Goal: Browse casually: Explore the website without a specific task or goal

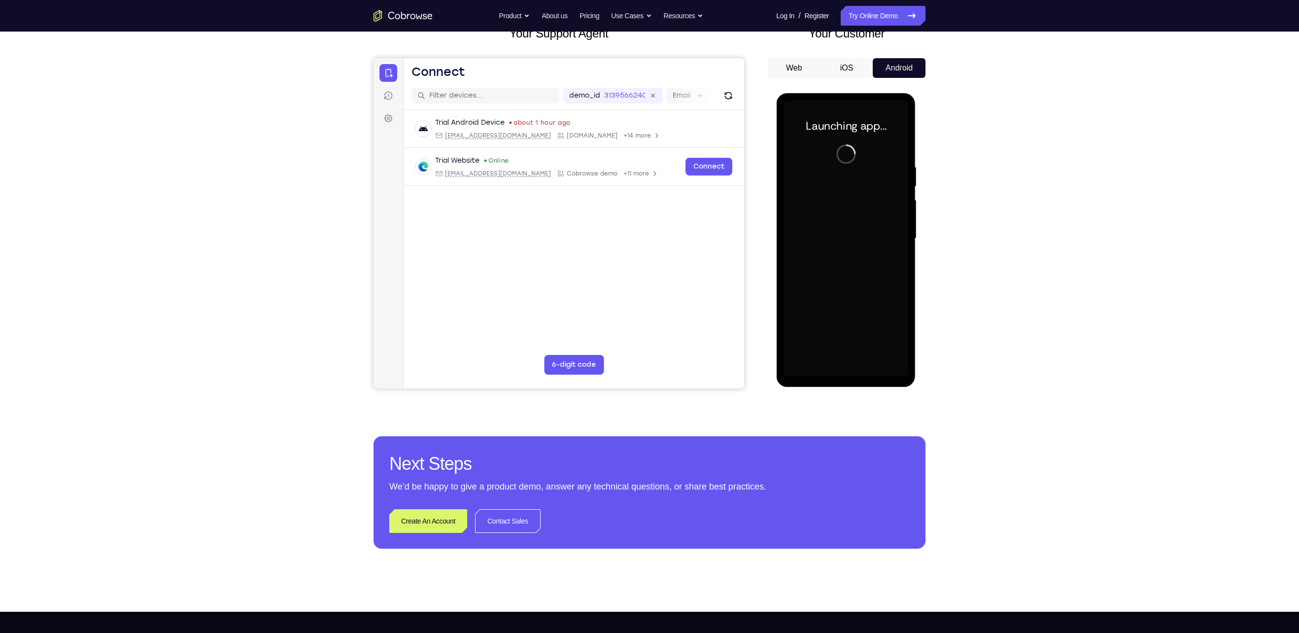
scroll to position [72, 0]
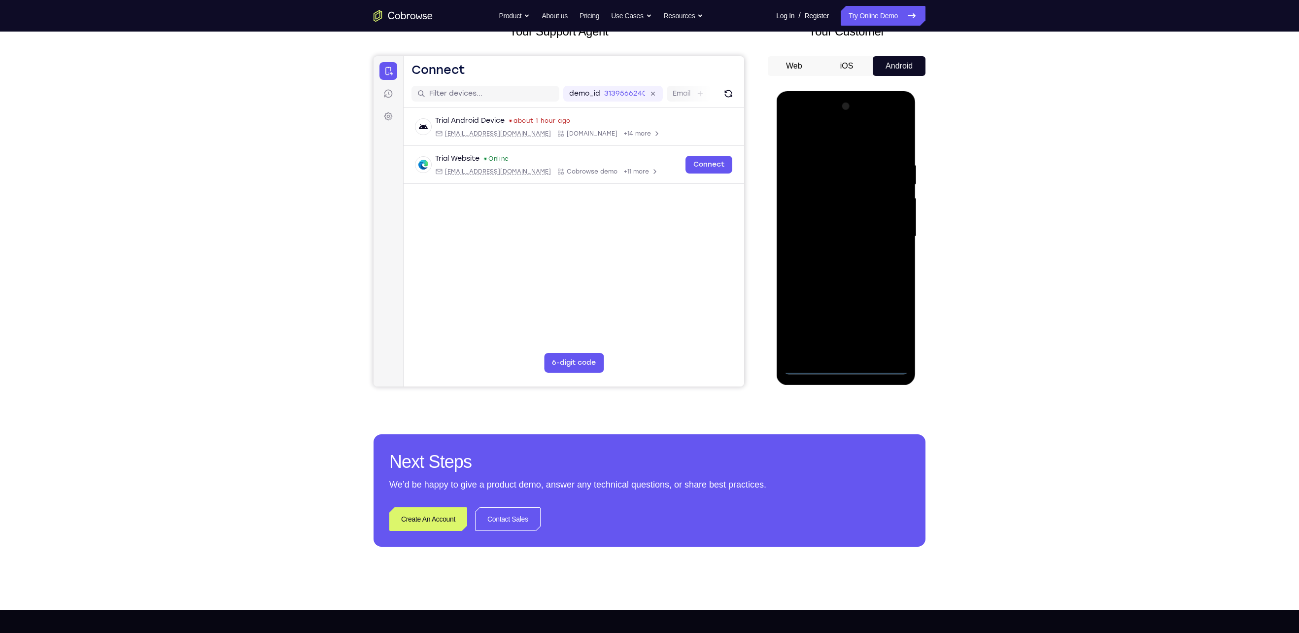
click at [847, 366] on div at bounding box center [846, 237] width 124 height 276
click at [896, 325] on div at bounding box center [846, 237] width 124 height 276
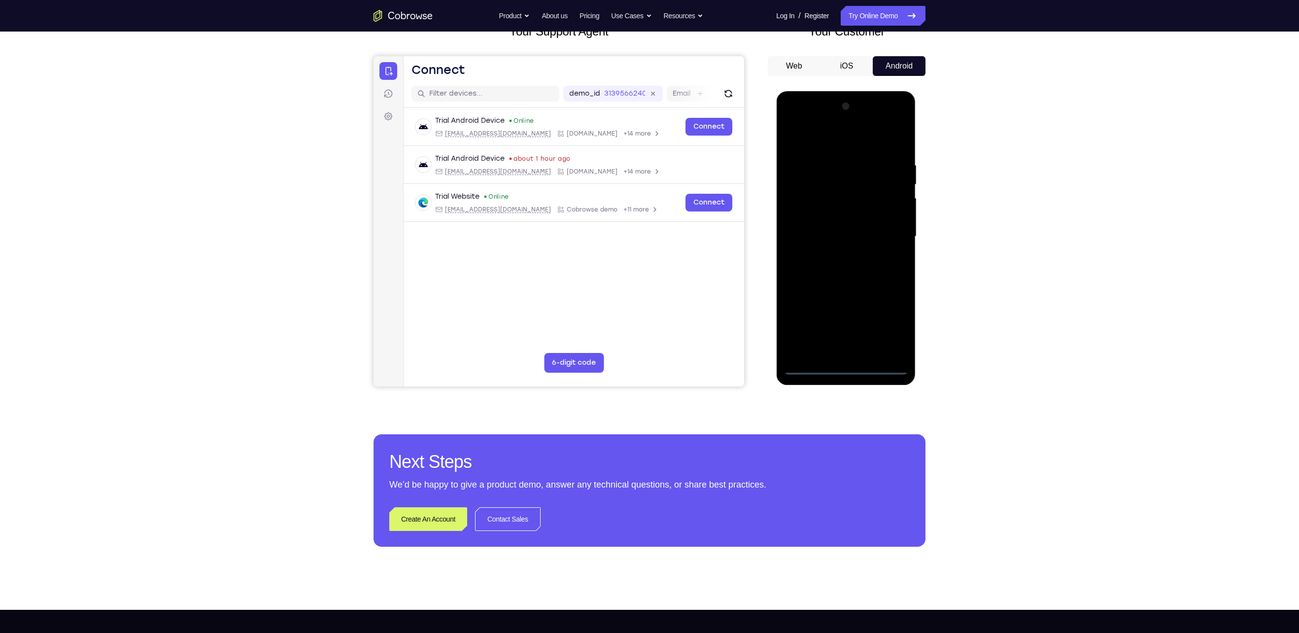
scroll to position [62, 0]
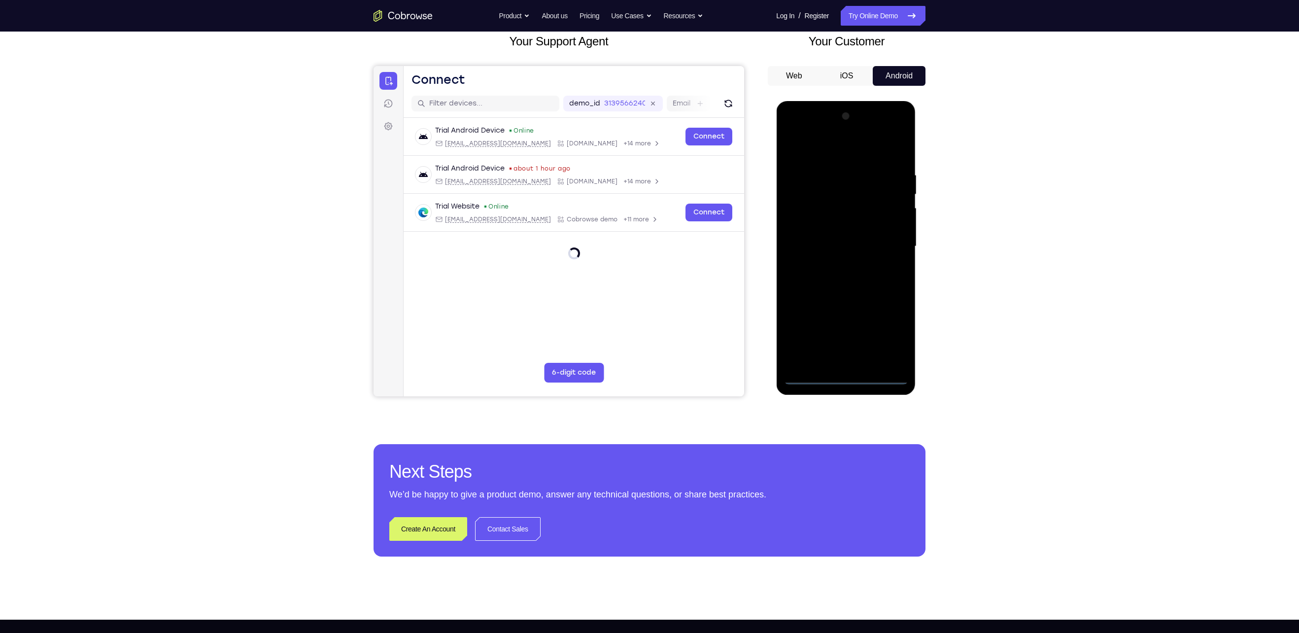
click at [819, 150] on div at bounding box center [846, 246] width 124 height 276
click at [833, 157] on div at bounding box center [846, 246] width 124 height 276
click at [893, 238] on div at bounding box center [846, 246] width 124 height 276
click at [835, 264] on div at bounding box center [846, 246] width 124 height 276
click at [876, 254] on div at bounding box center [846, 246] width 124 height 276
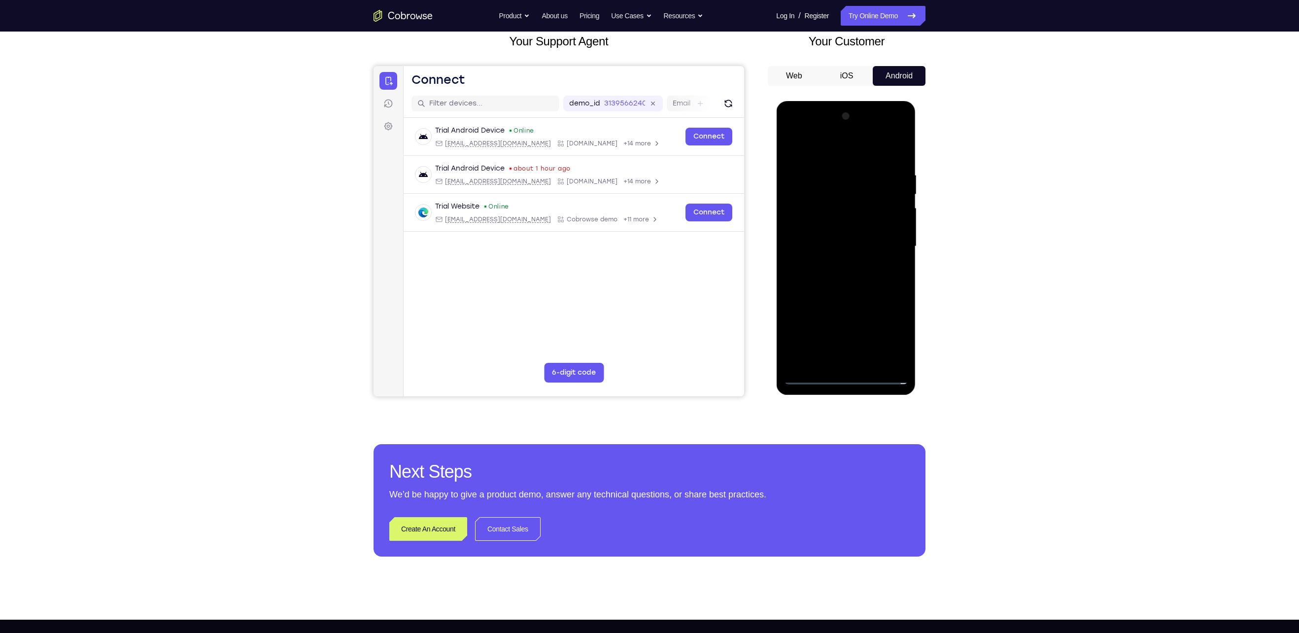
click at [850, 223] on div at bounding box center [846, 246] width 124 height 276
click at [826, 240] on div at bounding box center [846, 246] width 124 height 276
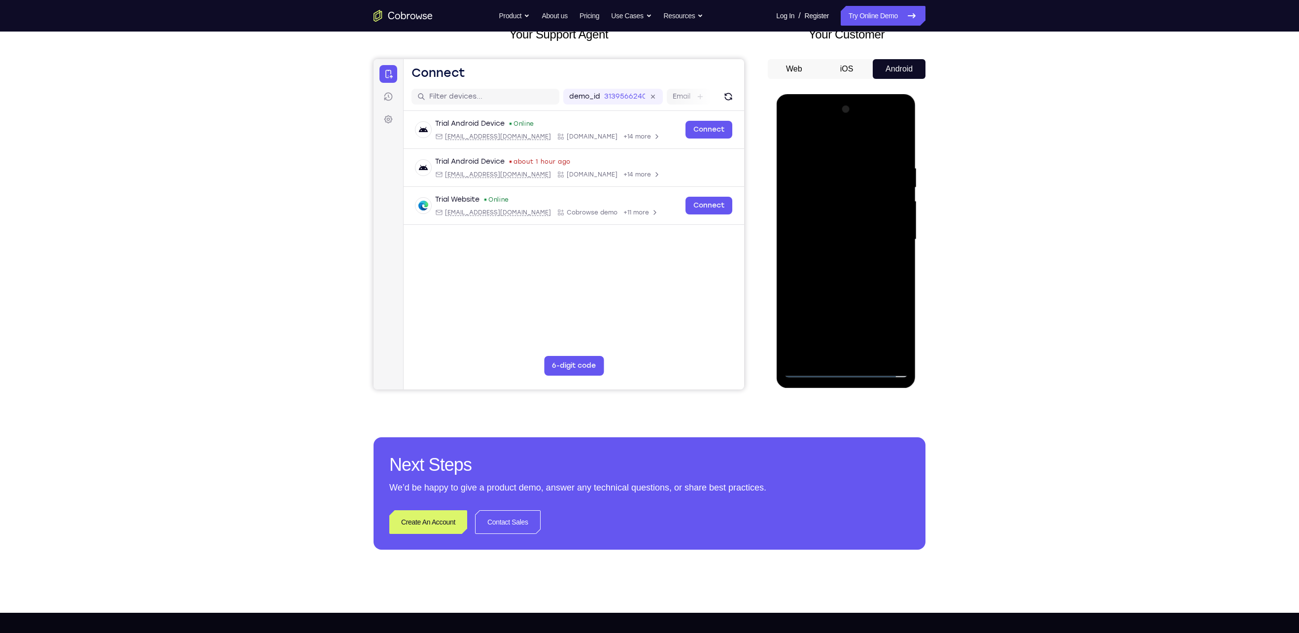
click at [817, 141] on div at bounding box center [846, 240] width 124 height 276
click at [896, 361] on div at bounding box center [846, 240] width 124 height 276
click at [836, 300] on div at bounding box center [846, 240] width 124 height 276
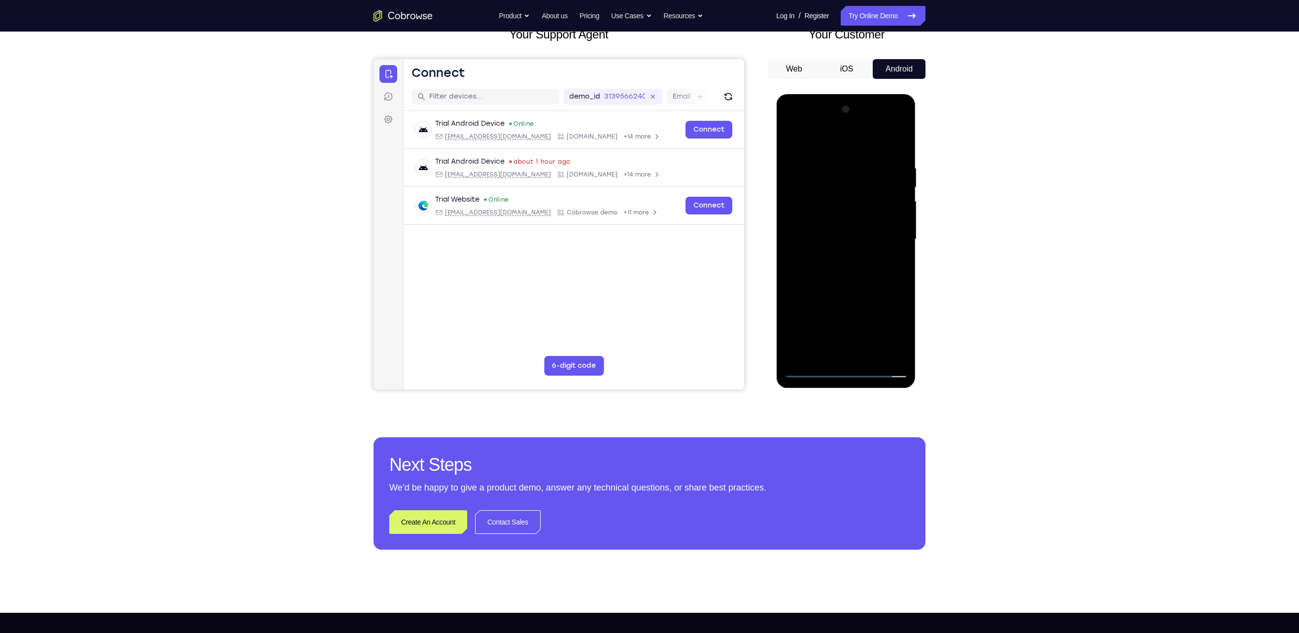
click at [811, 365] on div at bounding box center [846, 240] width 124 height 276
click at [886, 125] on div at bounding box center [846, 240] width 124 height 276
click at [902, 144] on div at bounding box center [846, 240] width 124 height 276
click at [811, 125] on div at bounding box center [846, 240] width 124 height 276
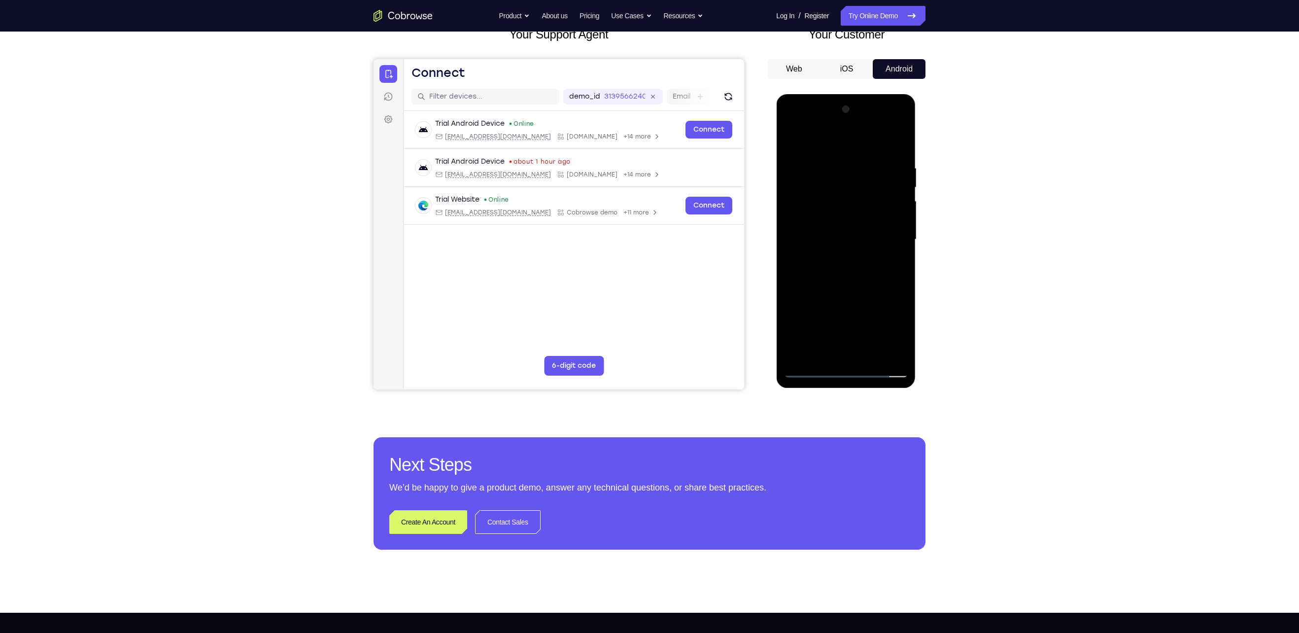
click at [804, 217] on div at bounding box center [846, 240] width 124 height 276
click at [837, 260] on div at bounding box center [846, 240] width 124 height 276
click at [810, 372] on div at bounding box center [846, 240] width 124 height 276
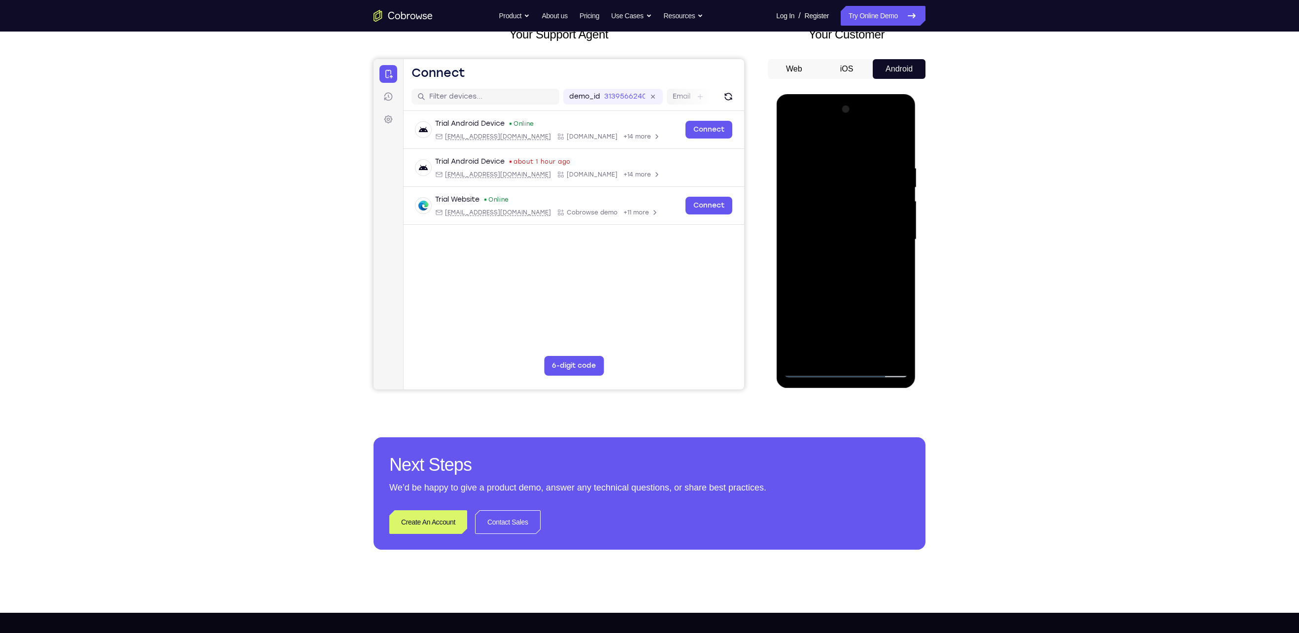
click at [886, 338] on div at bounding box center [846, 240] width 124 height 276
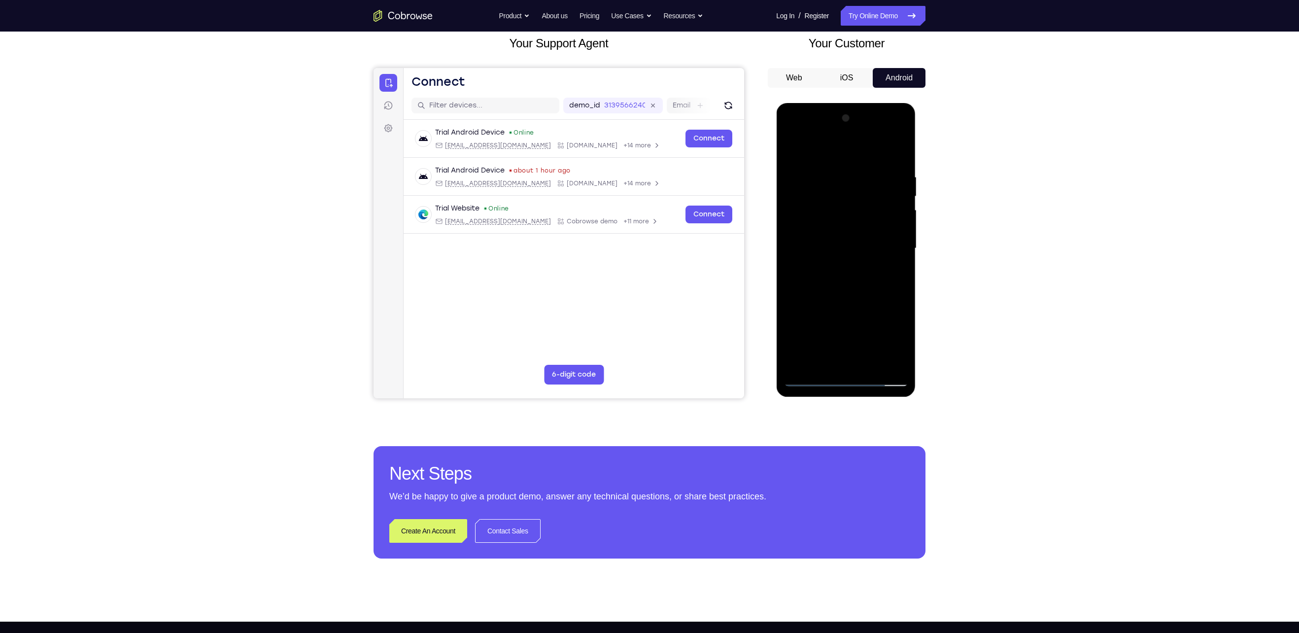
scroll to position [59, 0]
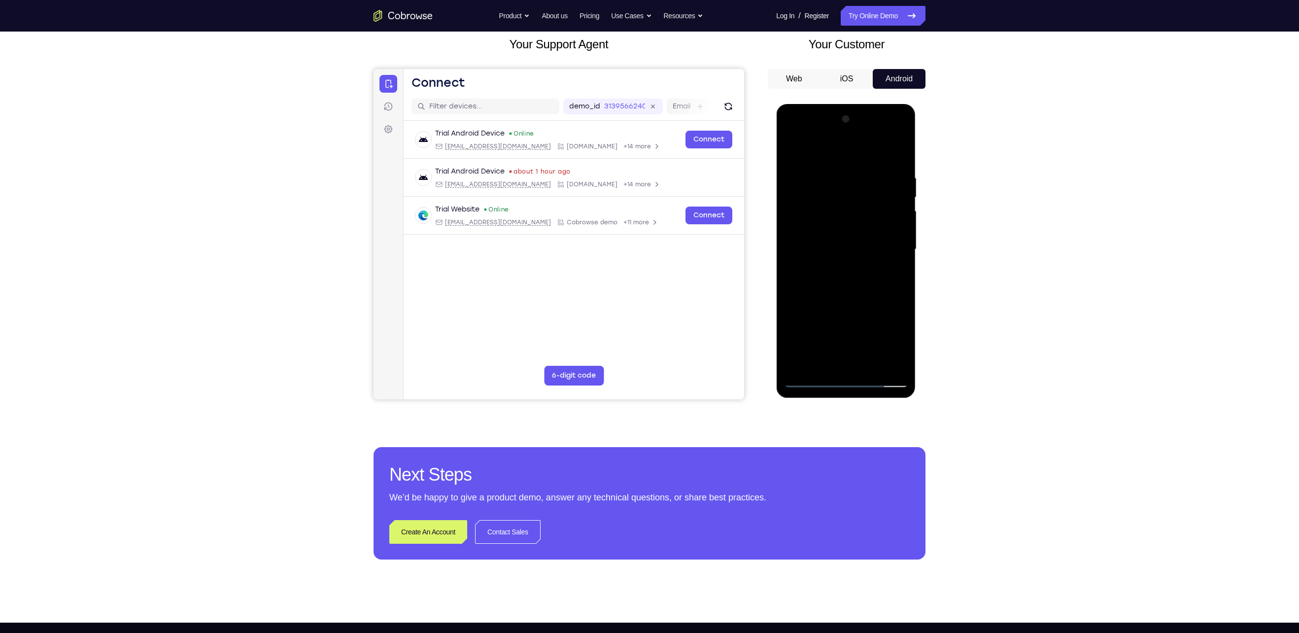
click at [803, 220] on div at bounding box center [846, 249] width 124 height 276
click at [837, 267] on div at bounding box center [846, 249] width 124 height 276
click at [869, 234] on div at bounding box center [846, 249] width 124 height 276
click at [821, 243] on div at bounding box center [846, 249] width 124 height 276
click at [903, 246] on div at bounding box center [846, 249] width 124 height 276
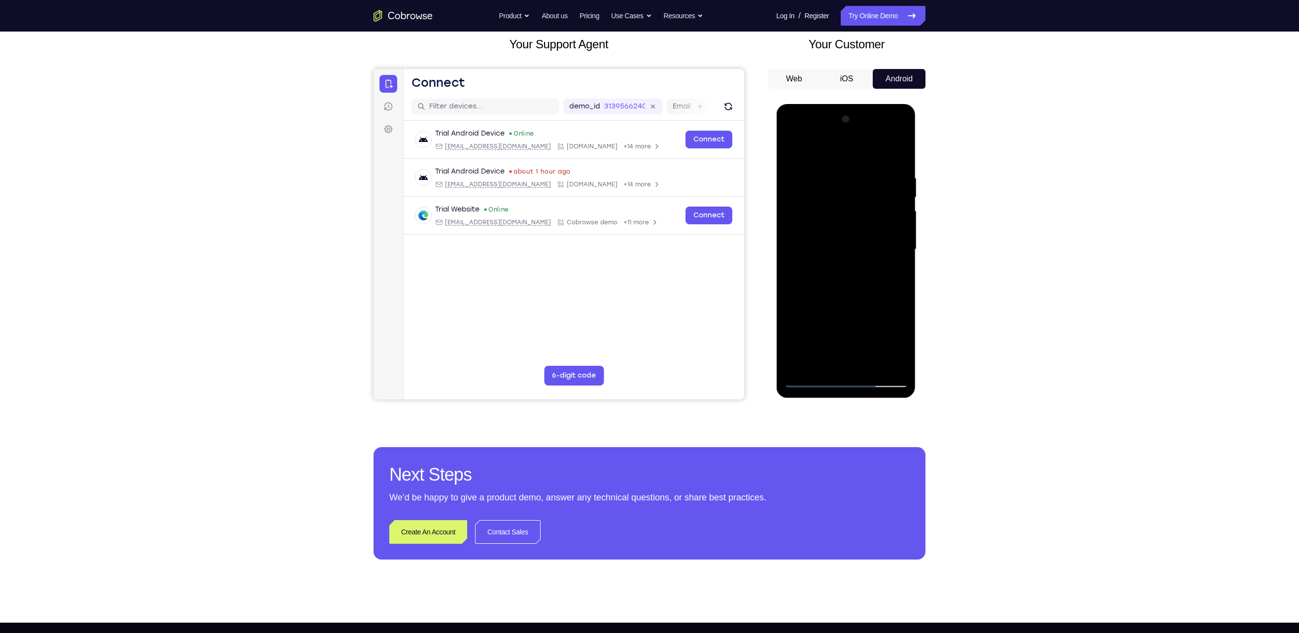
click at [873, 228] on div at bounding box center [846, 249] width 124 height 276
click at [902, 223] on div at bounding box center [846, 249] width 124 height 276
drag, startPoint x: 866, startPoint y: 156, endPoint x: 848, endPoint y: 400, distance: 244.6
click at [848, 400] on html "Online web based iOS Simulators and Android Emulators. Run iPhone, iPad, Mobile…" at bounding box center [846, 252] width 140 height 296
click at [841, 347] on div at bounding box center [846, 249] width 124 height 276
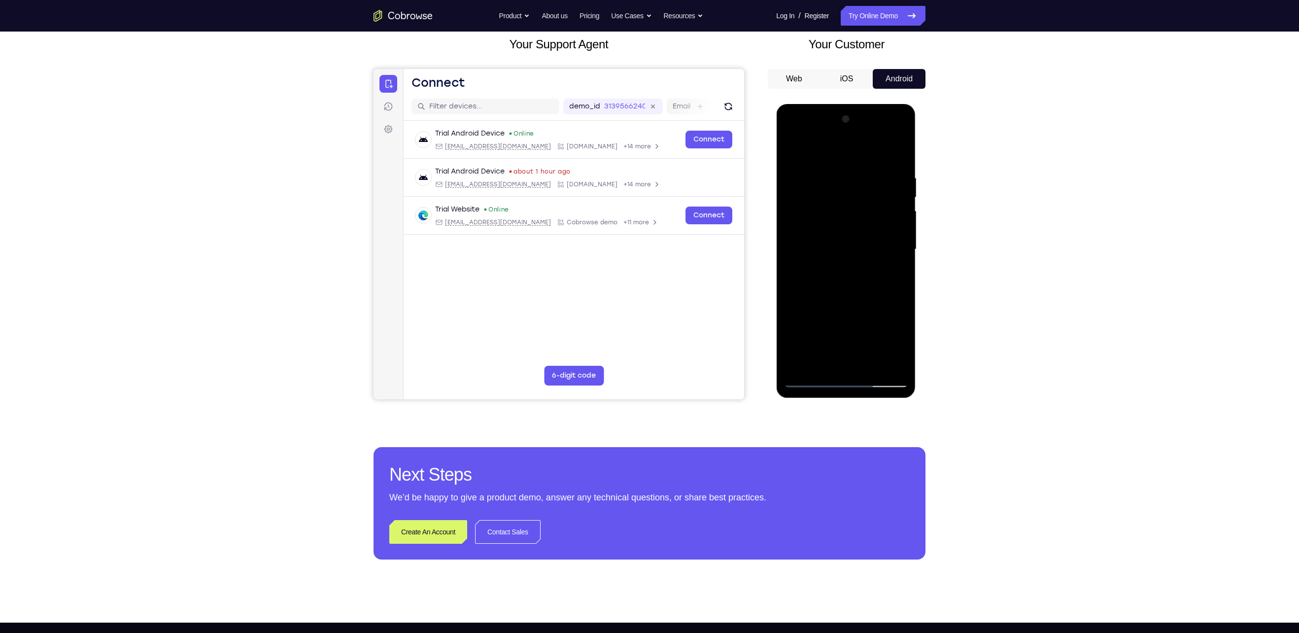
click at [837, 355] on div at bounding box center [846, 249] width 124 height 276
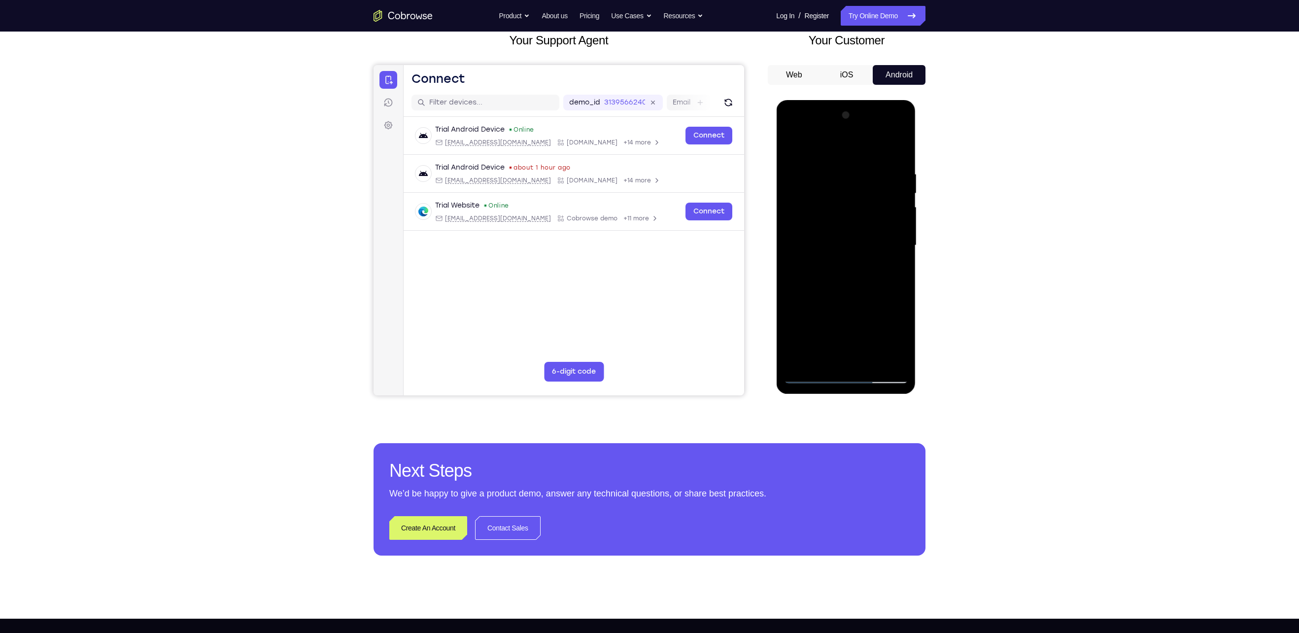
scroll to position [64, 0]
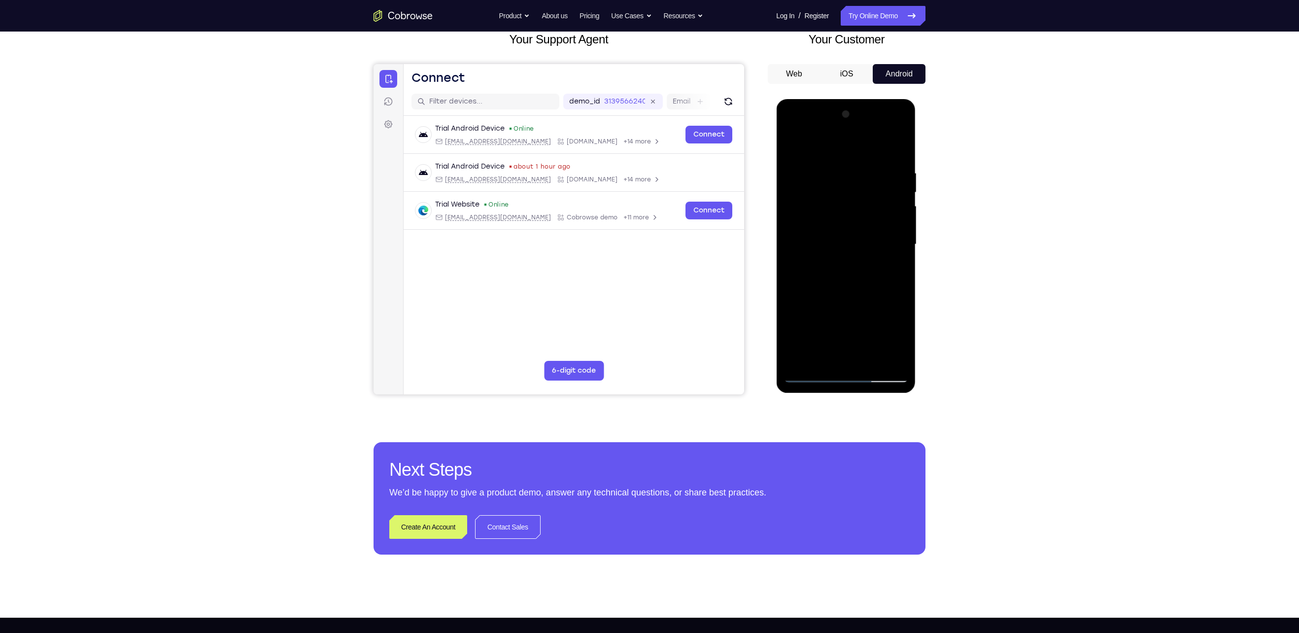
click at [845, 76] on button "iOS" at bounding box center [847, 74] width 53 height 20
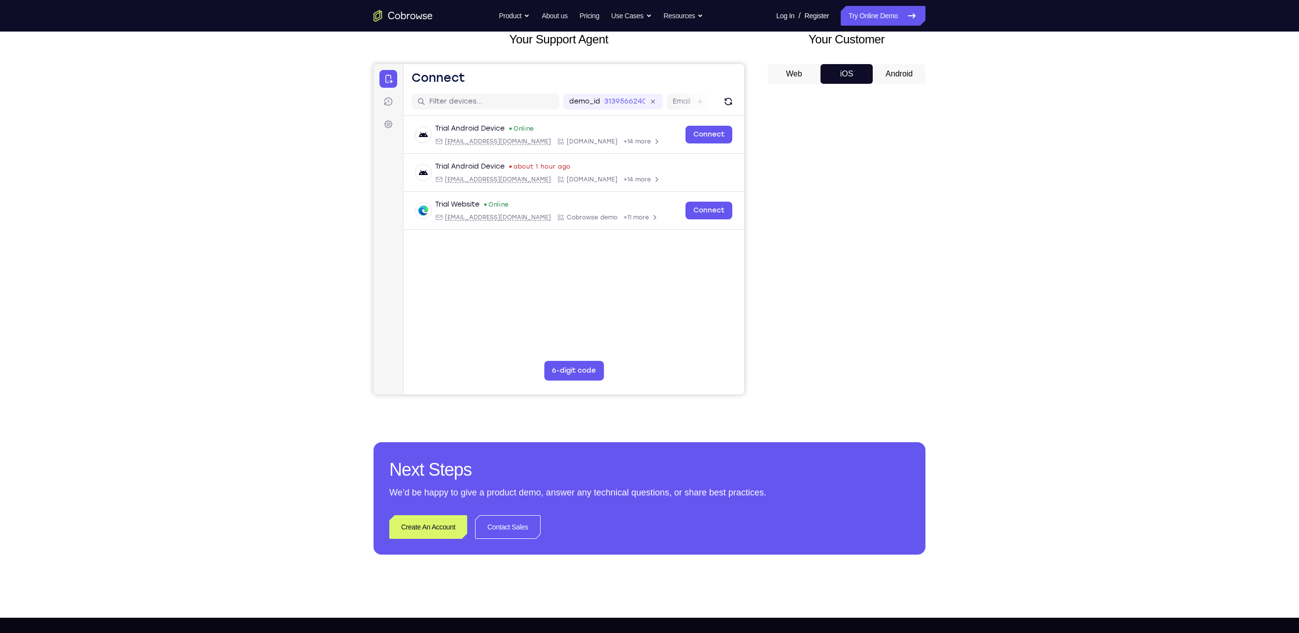
click at [890, 75] on button "Android" at bounding box center [899, 74] width 53 height 20
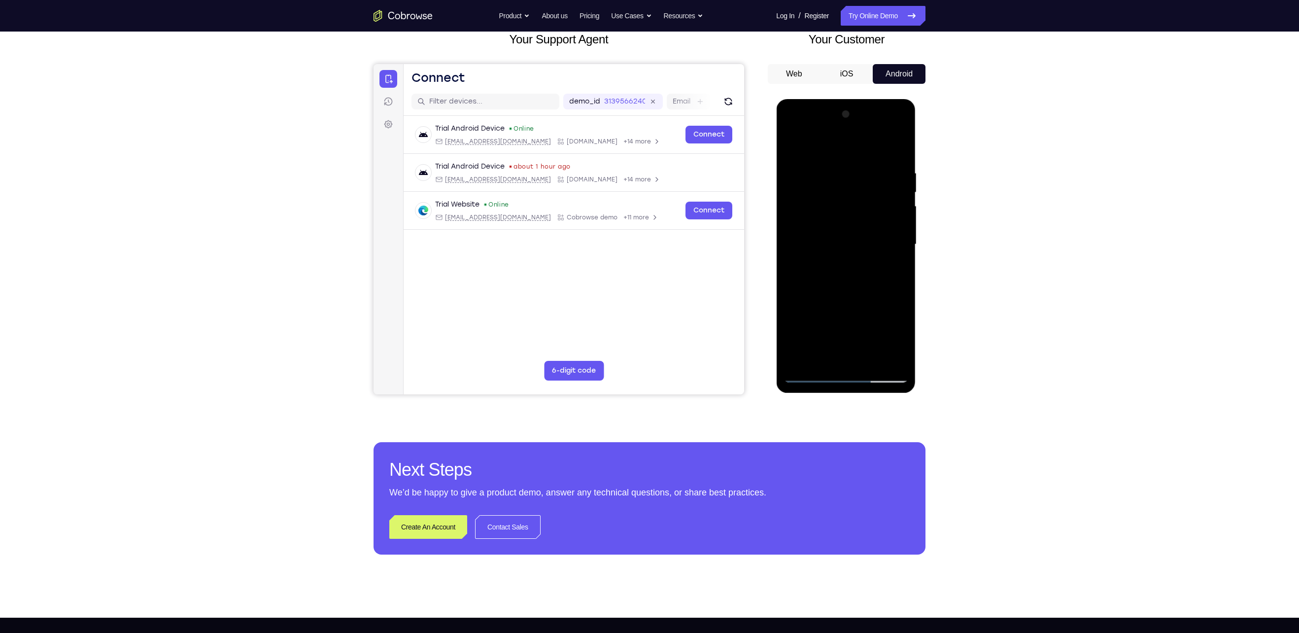
click at [850, 77] on button "iOS" at bounding box center [847, 74] width 53 height 20
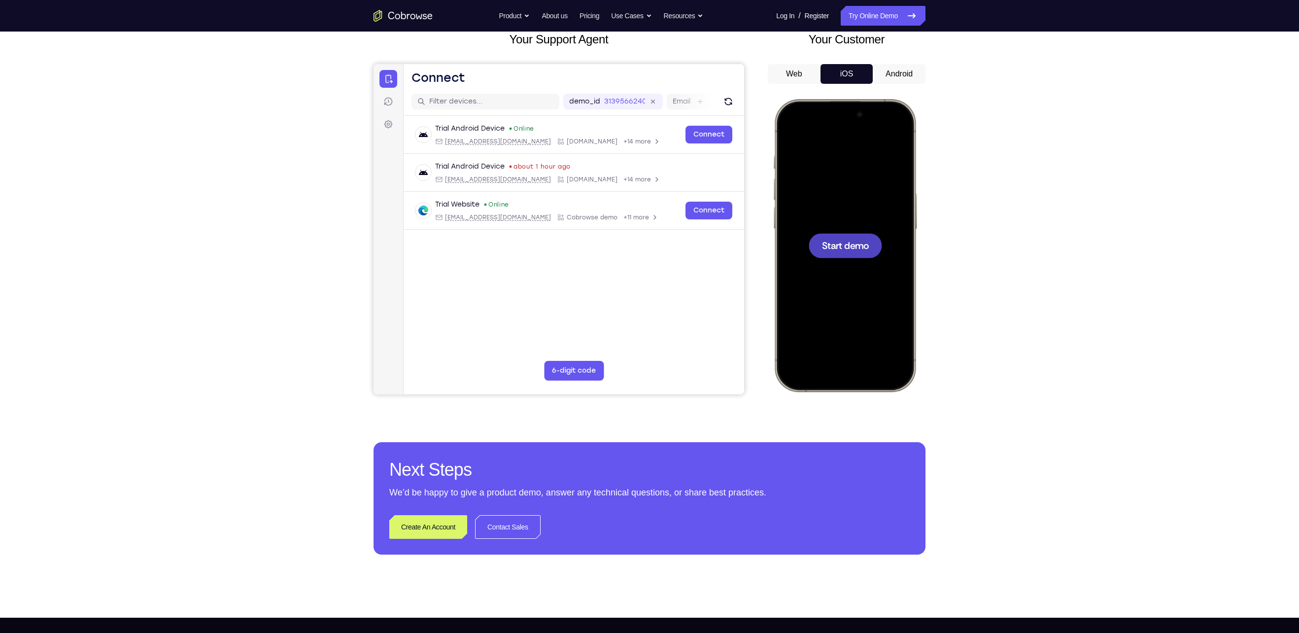
scroll to position [0, 0]
click at [835, 285] on div at bounding box center [845, 245] width 130 height 281
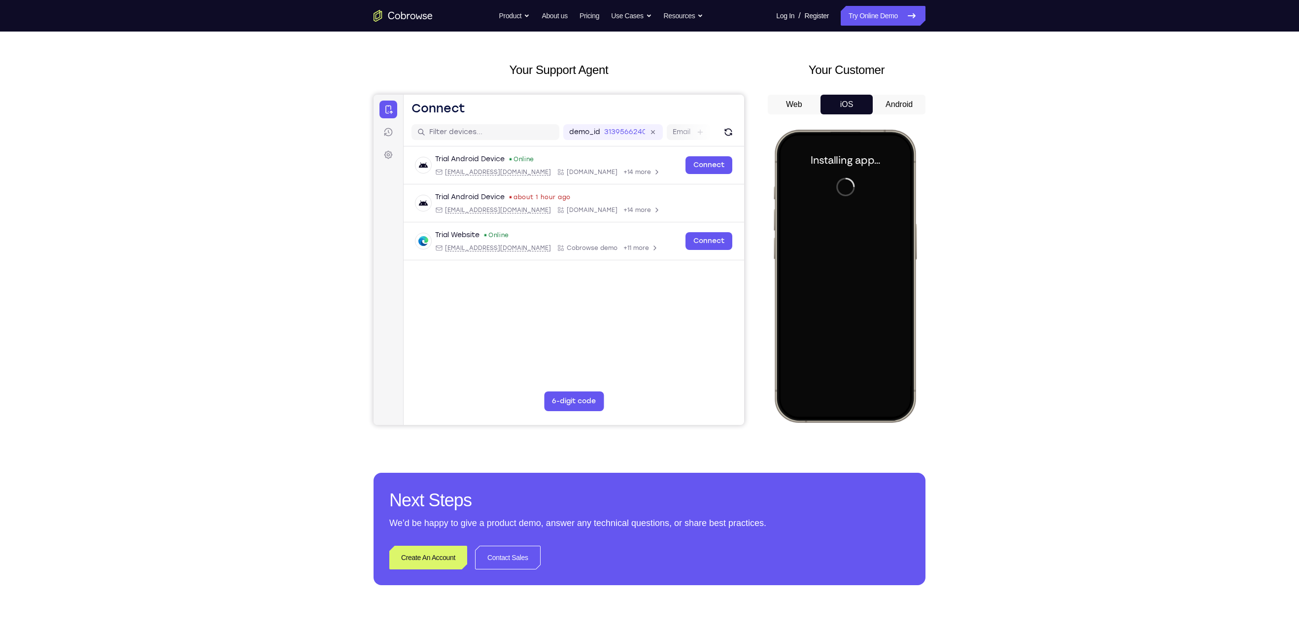
scroll to position [34, 0]
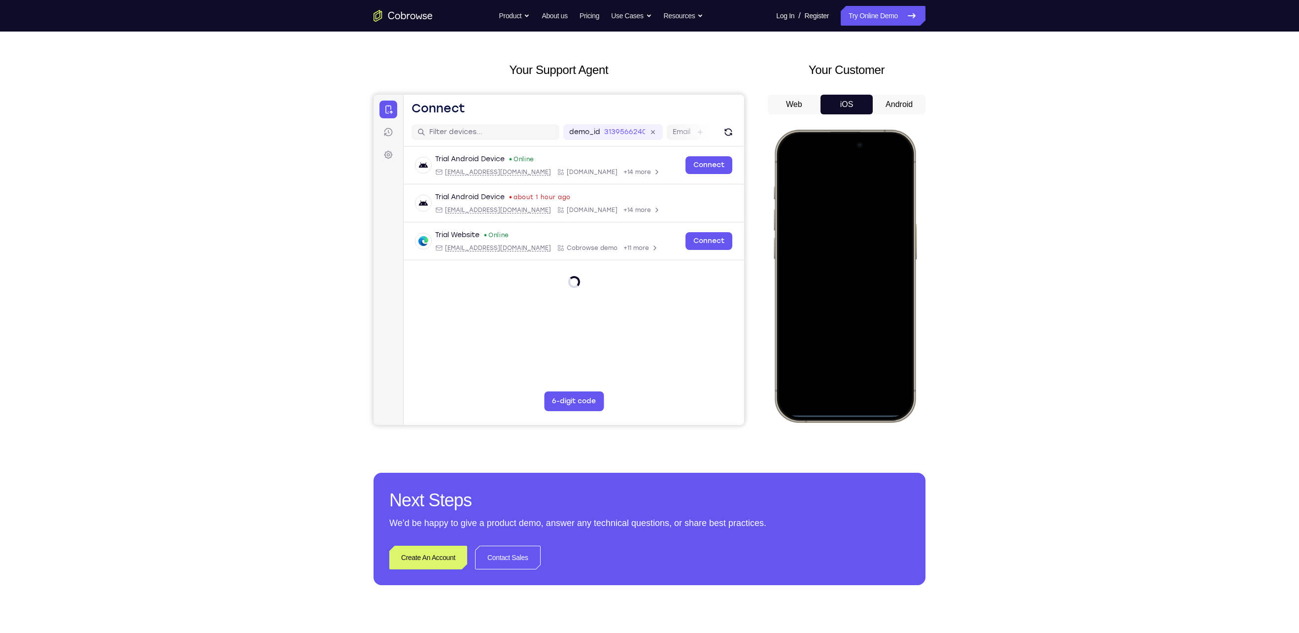
drag, startPoint x: 807, startPoint y: 142, endPoint x: 827, endPoint y: 271, distance: 130.2
click at [827, 271] on div at bounding box center [845, 275] width 130 height 281
drag, startPoint x: 802, startPoint y: 142, endPoint x: 825, endPoint y: 428, distance: 286.4
click at [825, 425] on html "Online web based iOS Simulators and Android Emulators. Run iPhone, iPad, Mobile…" at bounding box center [847, 278] width 148 height 296
drag, startPoint x: 847, startPoint y: 162, endPoint x: 843, endPoint y: 398, distance: 236.7
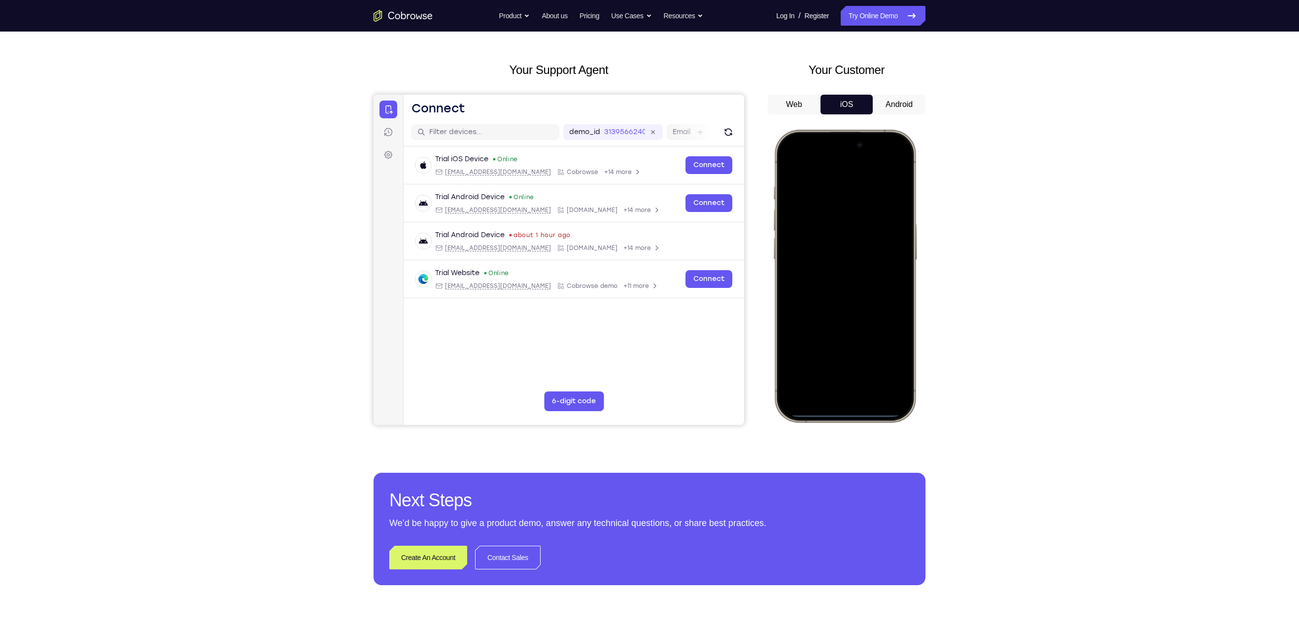
click at [843, 398] on div at bounding box center [845, 275] width 130 height 281
click at [884, 161] on div at bounding box center [845, 275] width 130 height 281
click at [832, 218] on div at bounding box center [845, 275] width 130 height 281
click at [833, 380] on div at bounding box center [845, 275] width 130 height 281
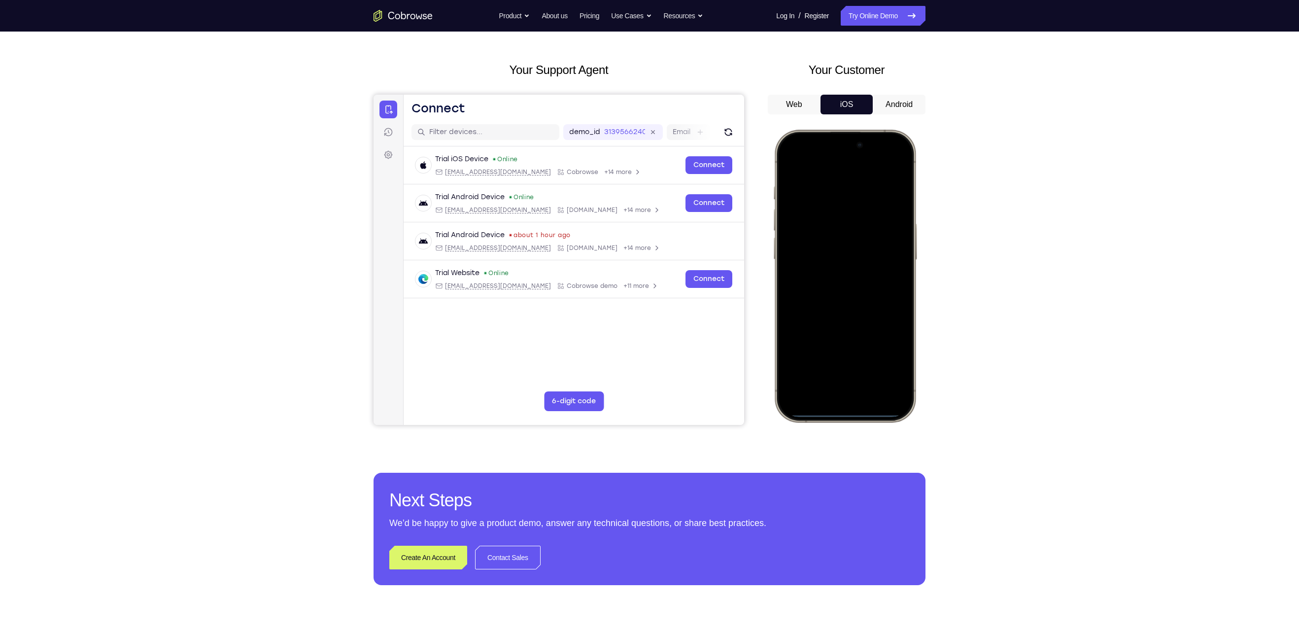
click at [834, 381] on div at bounding box center [845, 275] width 130 height 281
click at [820, 178] on div at bounding box center [845, 275] width 130 height 281
click at [836, 293] on div at bounding box center [845, 275] width 130 height 281
click at [842, 301] on div at bounding box center [845, 275] width 130 height 281
click at [853, 219] on div at bounding box center [845, 275] width 130 height 281
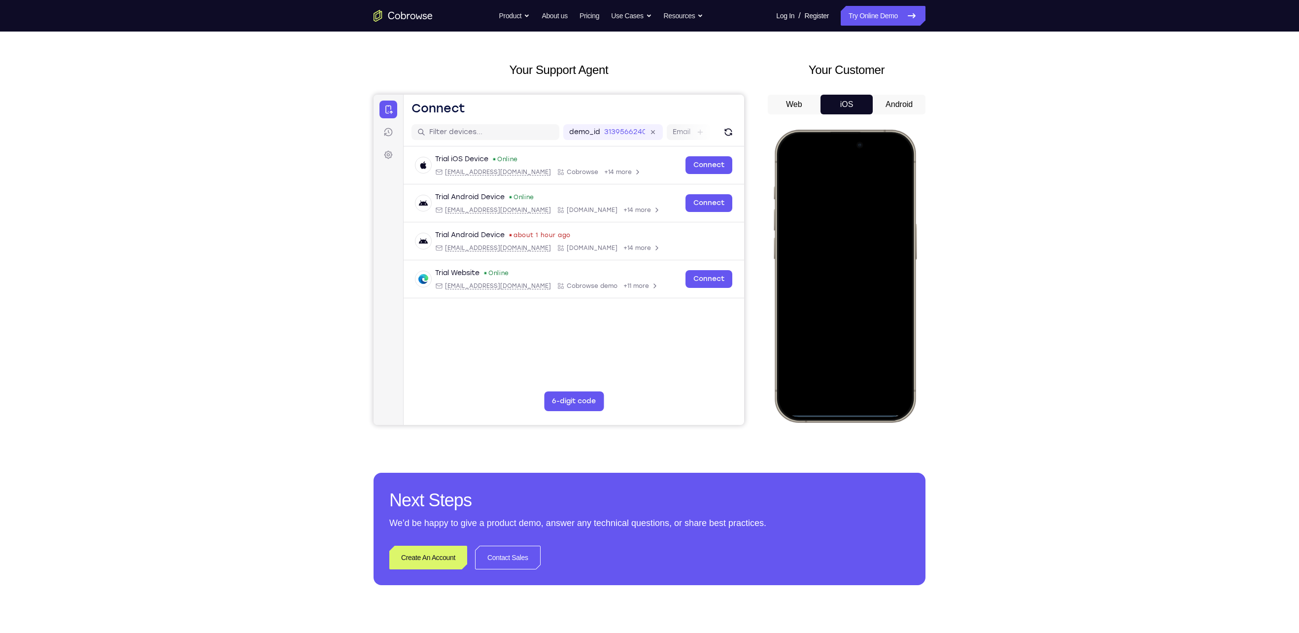
click at [844, 240] on div at bounding box center [845, 275] width 130 height 281
click at [816, 256] on div at bounding box center [845, 275] width 130 height 281
click at [807, 350] on div at bounding box center [845, 275] width 130 height 281
click at [837, 228] on div at bounding box center [845, 275] width 130 height 281
click at [866, 362] on div at bounding box center [845, 275] width 130 height 281
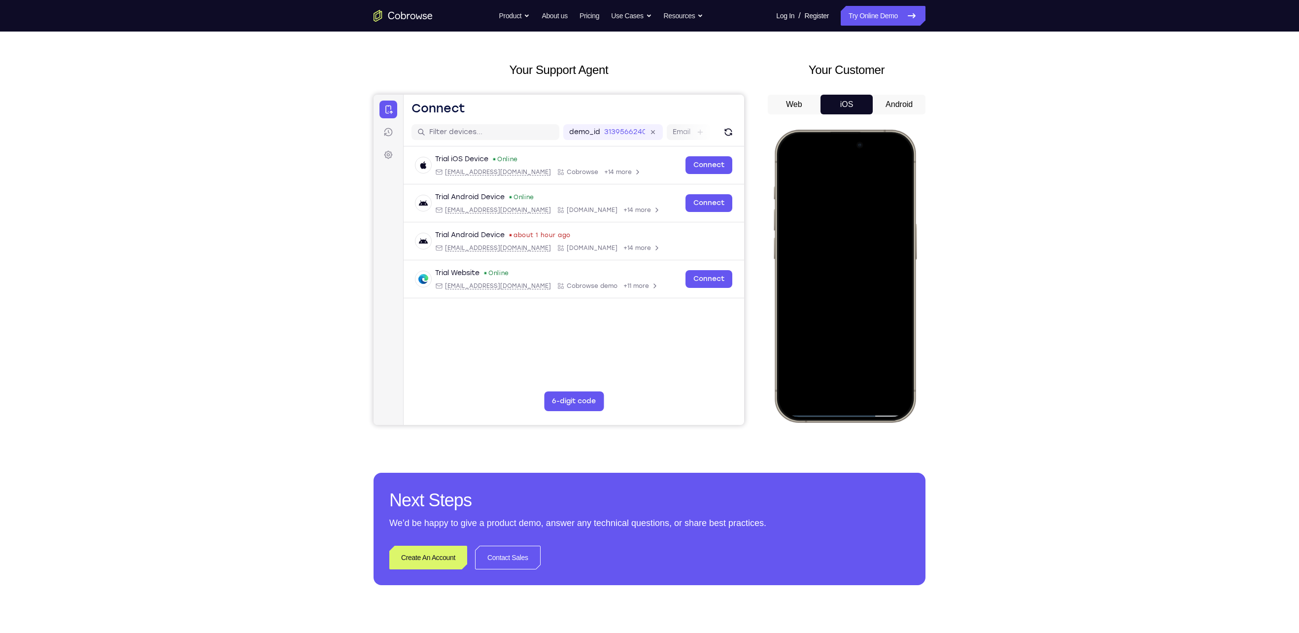
click at [828, 186] on div at bounding box center [845, 275] width 130 height 281
click at [867, 253] on div at bounding box center [845, 275] width 130 height 281
click at [894, 171] on div at bounding box center [845, 275] width 130 height 281
click at [873, 365] on div at bounding box center [845, 275] width 130 height 281
click at [878, 282] on div at bounding box center [845, 275] width 130 height 281
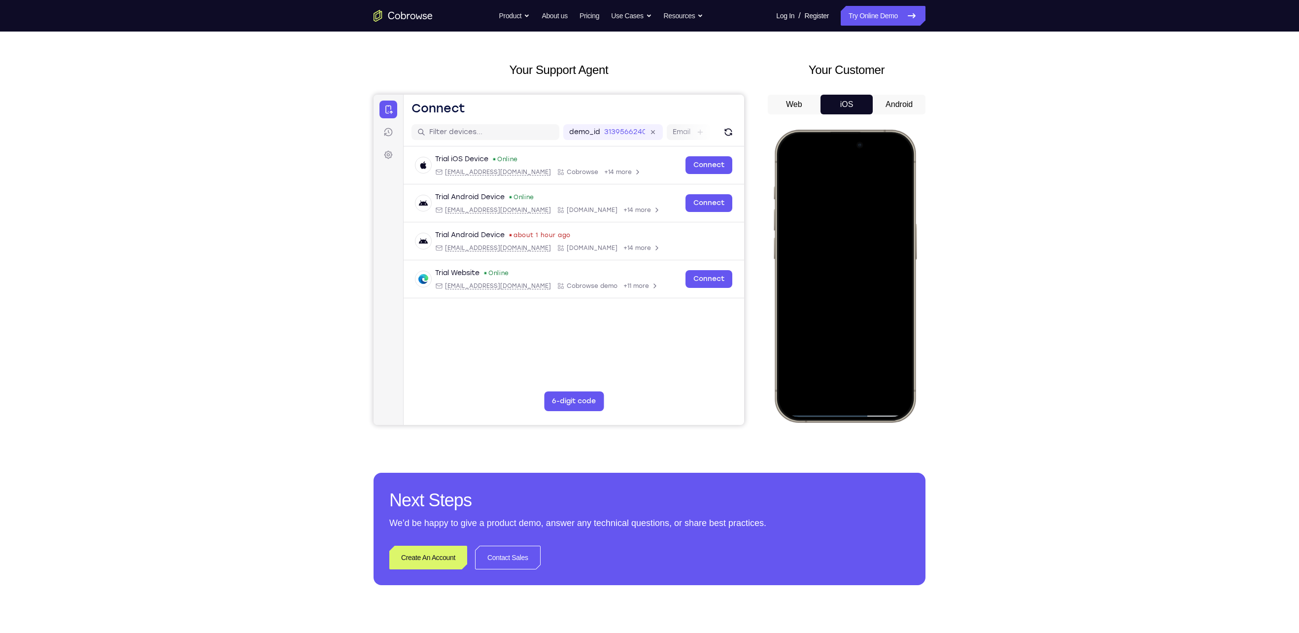
click at [834, 360] on div at bounding box center [845, 275] width 130 height 281
click at [839, 339] on div at bounding box center [845, 275] width 130 height 281
click at [790, 165] on div at bounding box center [845, 275] width 130 height 281
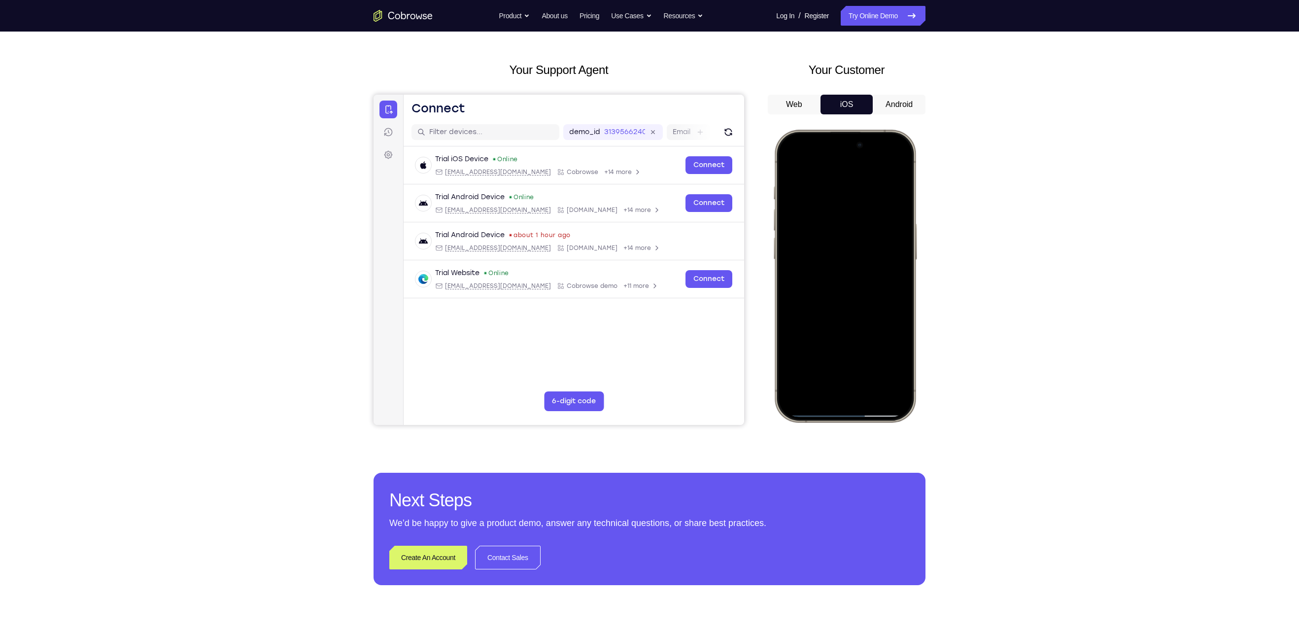
click at [839, 296] on div at bounding box center [845, 275] width 130 height 281
click at [828, 358] on div at bounding box center [845, 275] width 130 height 281
click at [830, 334] on div at bounding box center [845, 275] width 130 height 281
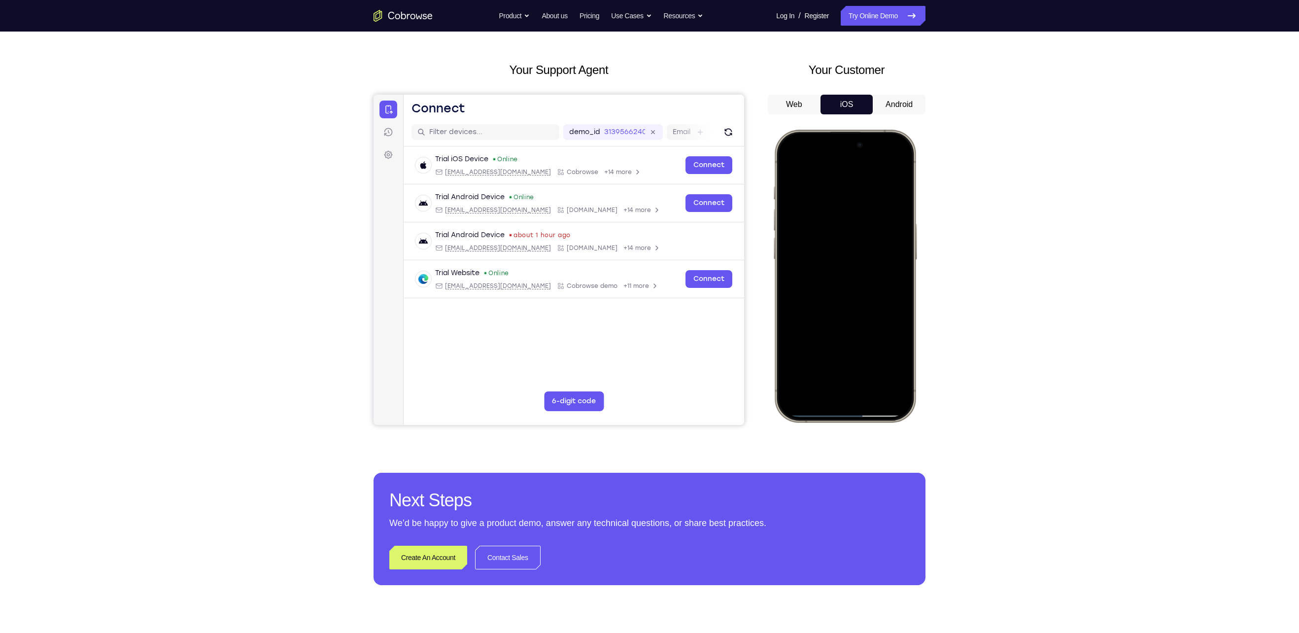
click at [830, 334] on div at bounding box center [845, 275] width 130 height 281
click at [791, 165] on div at bounding box center [845, 275] width 130 height 281
click at [789, 160] on div at bounding box center [845, 275] width 130 height 281
click at [833, 189] on div at bounding box center [845, 275] width 130 height 281
click at [849, 257] on div at bounding box center [845, 275] width 130 height 281
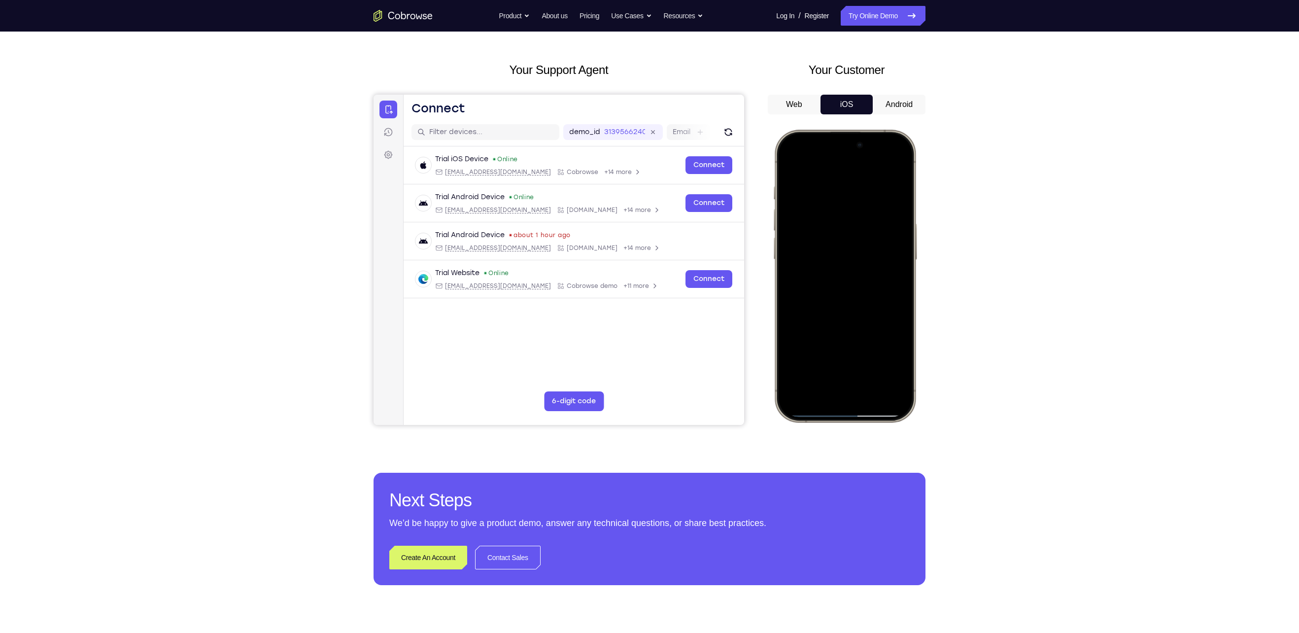
click at [853, 242] on div at bounding box center [845, 275] width 130 height 281
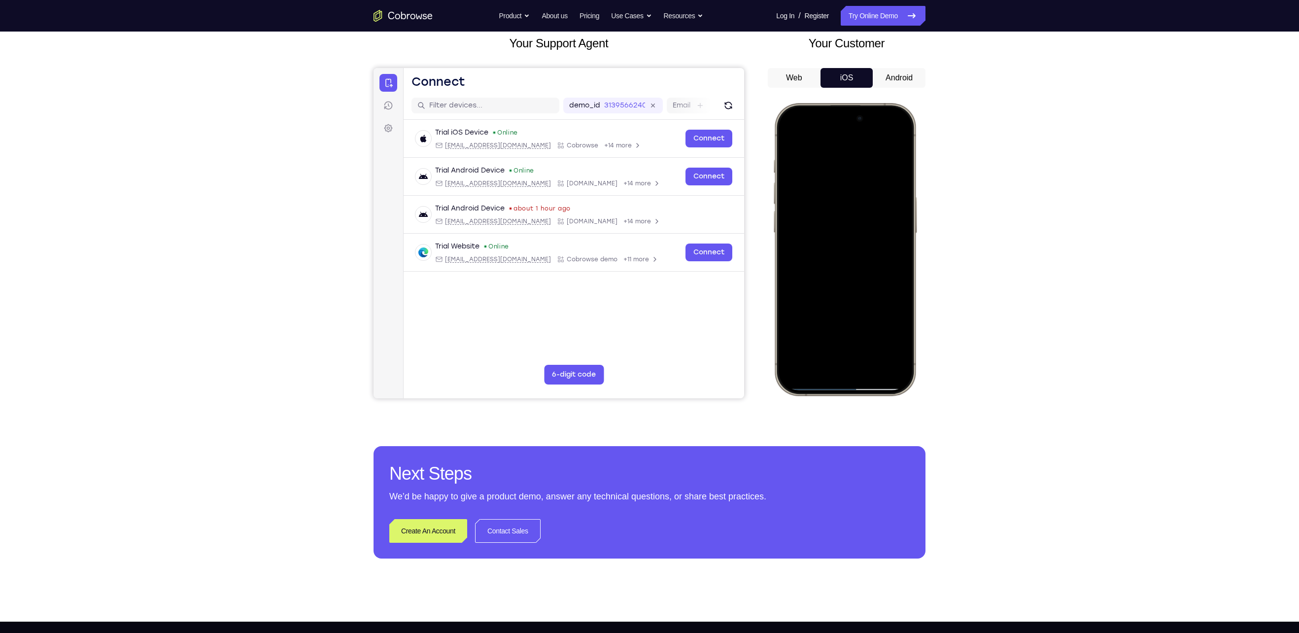
click at [902, 324] on div at bounding box center [845, 248] width 130 height 281
drag, startPoint x: 876, startPoint y: 293, endPoint x: 878, endPoint y: 265, distance: 28.7
click at [878, 265] on div at bounding box center [845, 248] width 130 height 281
click at [816, 312] on div at bounding box center [845, 248] width 130 height 281
drag, startPoint x: 886, startPoint y: 320, endPoint x: 773, endPoint y: 327, distance: 113.1
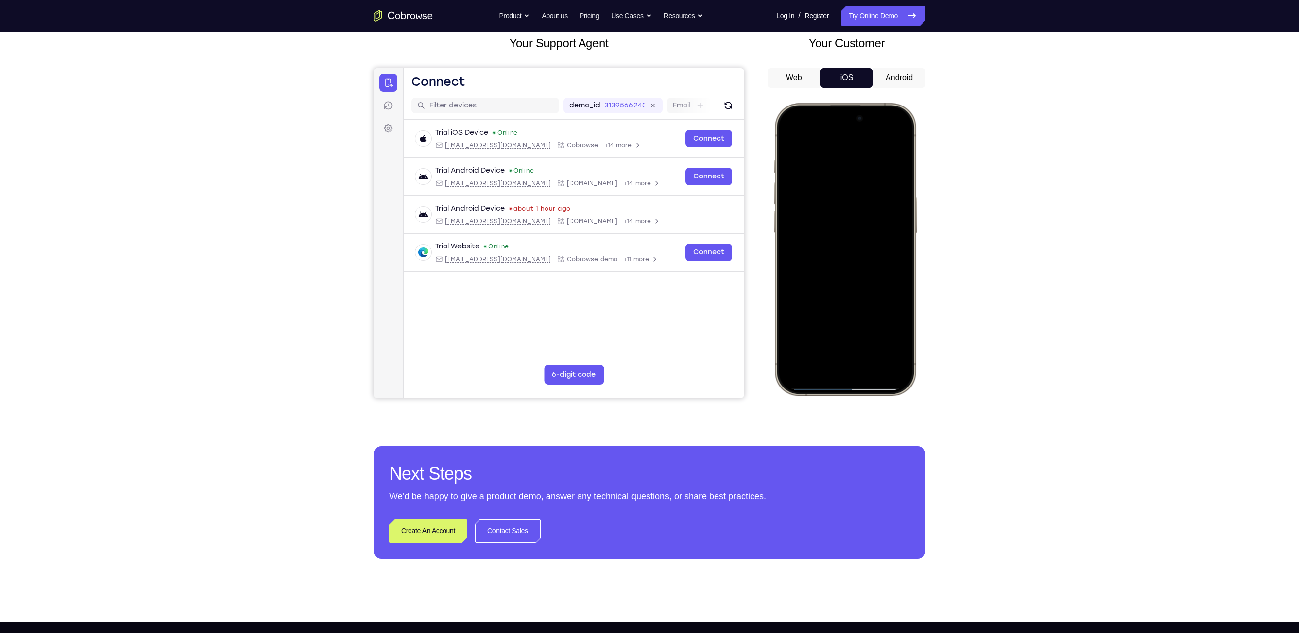
click at [773, 327] on div at bounding box center [845, 249] width 145 height 293
drag, startPoint x: 880, startPoint y: 324, endPoint x: 793, endPoint y: 326, distance: 87.3
click at [793, 326] on div at bounding box center [845, 248] width 130 height 281
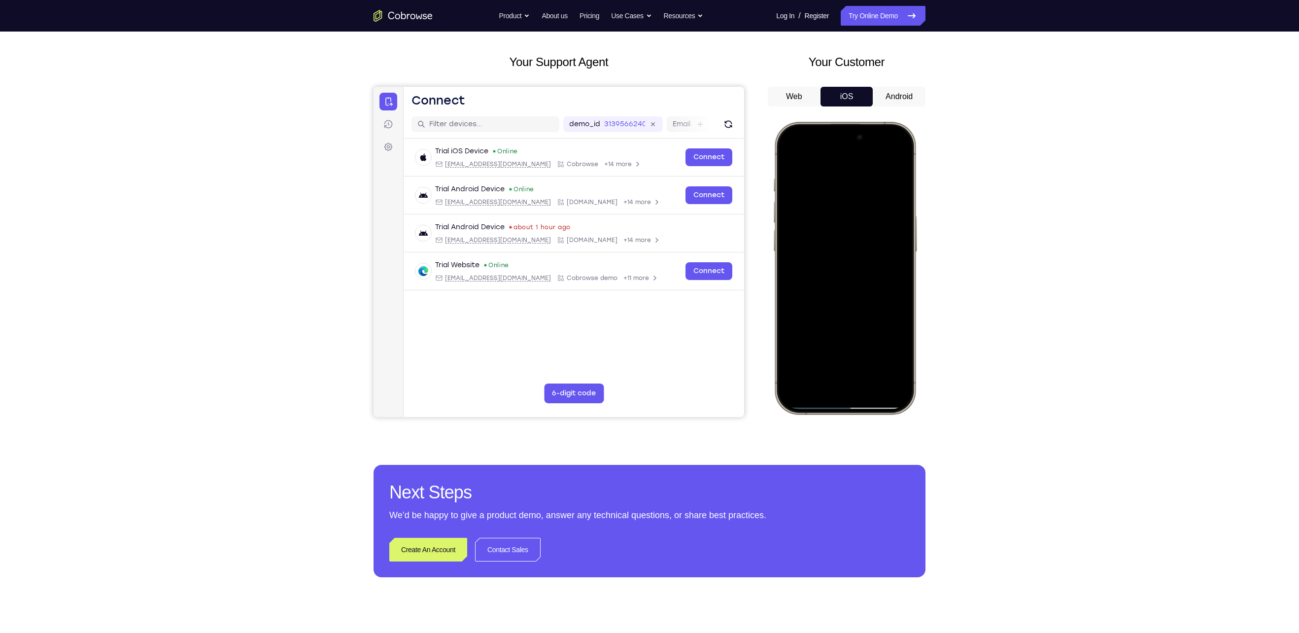
scroll to position [29, 0]
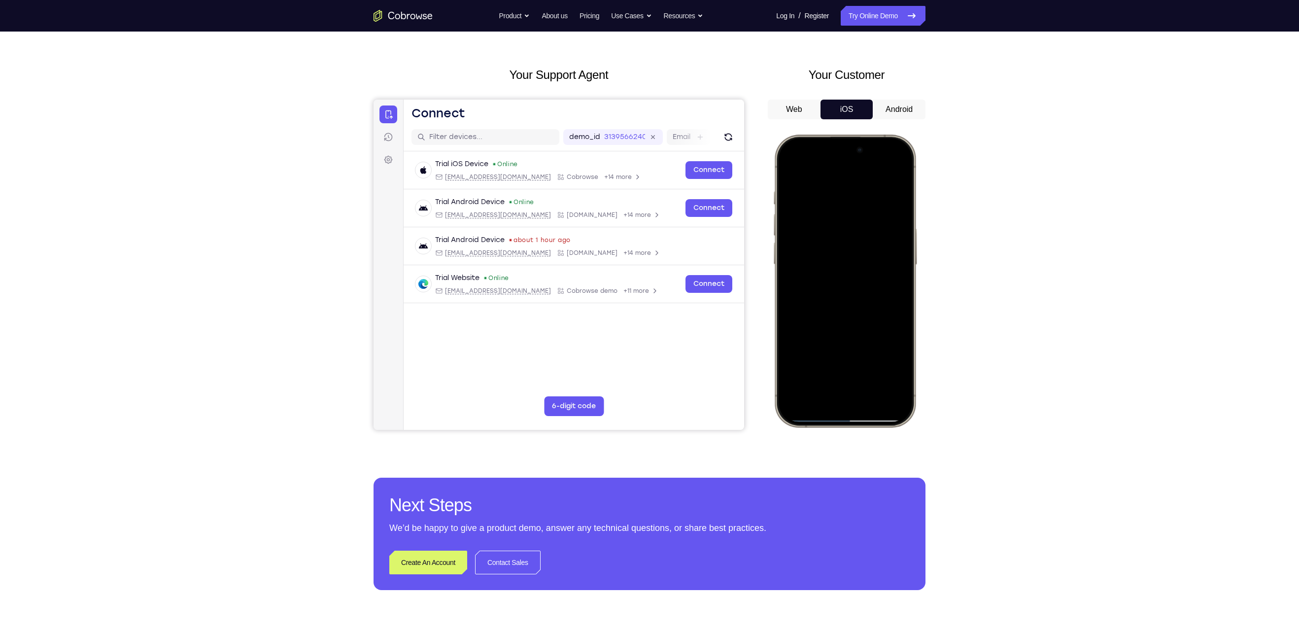
drag, startPoint x: 857, startPoint y: 300, endPoint x: 863, endPoint y: 177, distance: 122.4
click at [863, 177] on div at bounding box center [845, 280] width 130 height 281
drag, startPoint x: 840, startPoint y: 281, endPoint x: 828, endPoint y: 417, distance: 136.0
click at [828, 417] on div at bounding box center [845, 280] width 130 height 281
drag, startPoint x: 835, startPoint y: 315, endPoint x: 850, endPoint y: 112, distance: 203.7
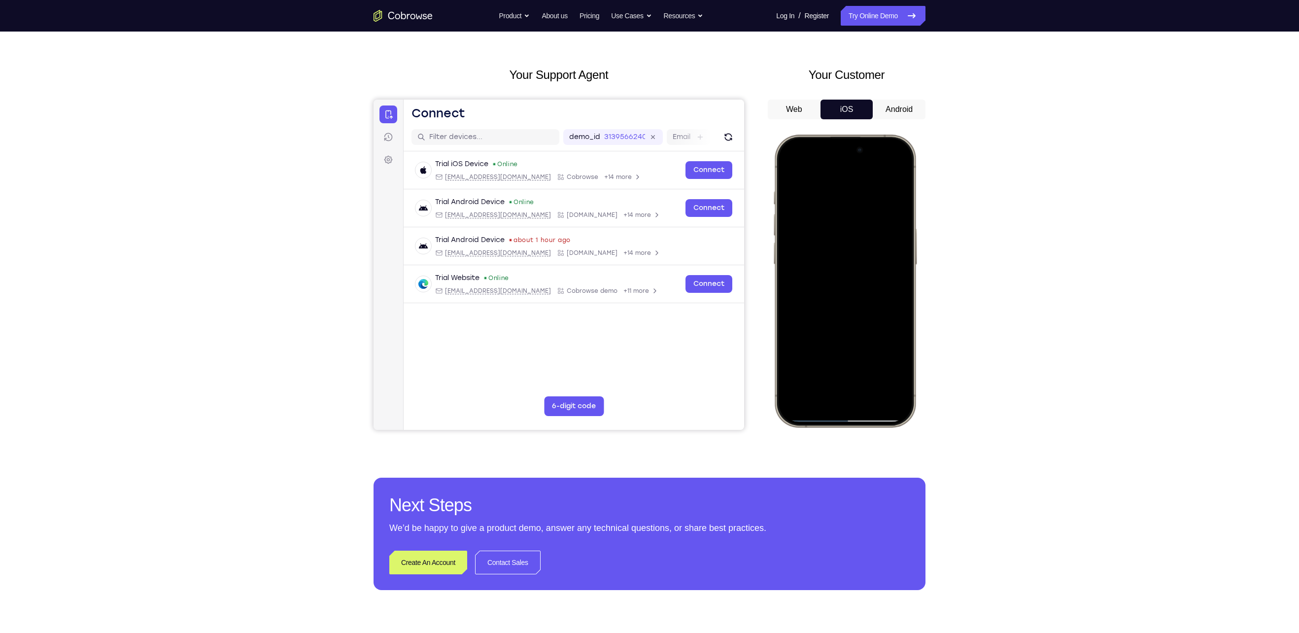
click at [850, 135] on html "Online web based iOS Simulators and Android Emulators. Run iPhone, iPad, Mobile…" at bounding box center [847, 283] width 148 height 296
click at [796, 170] on div at bounding box center [845, 280] width 130 height 281
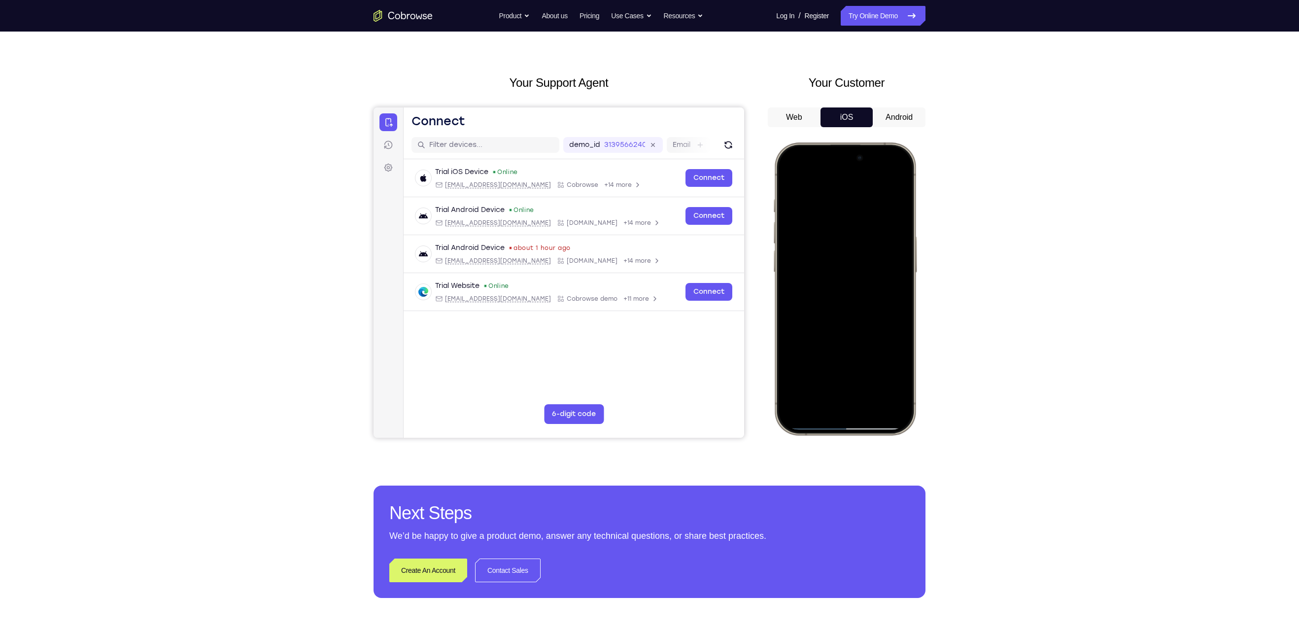
scroll to position [20, 0]
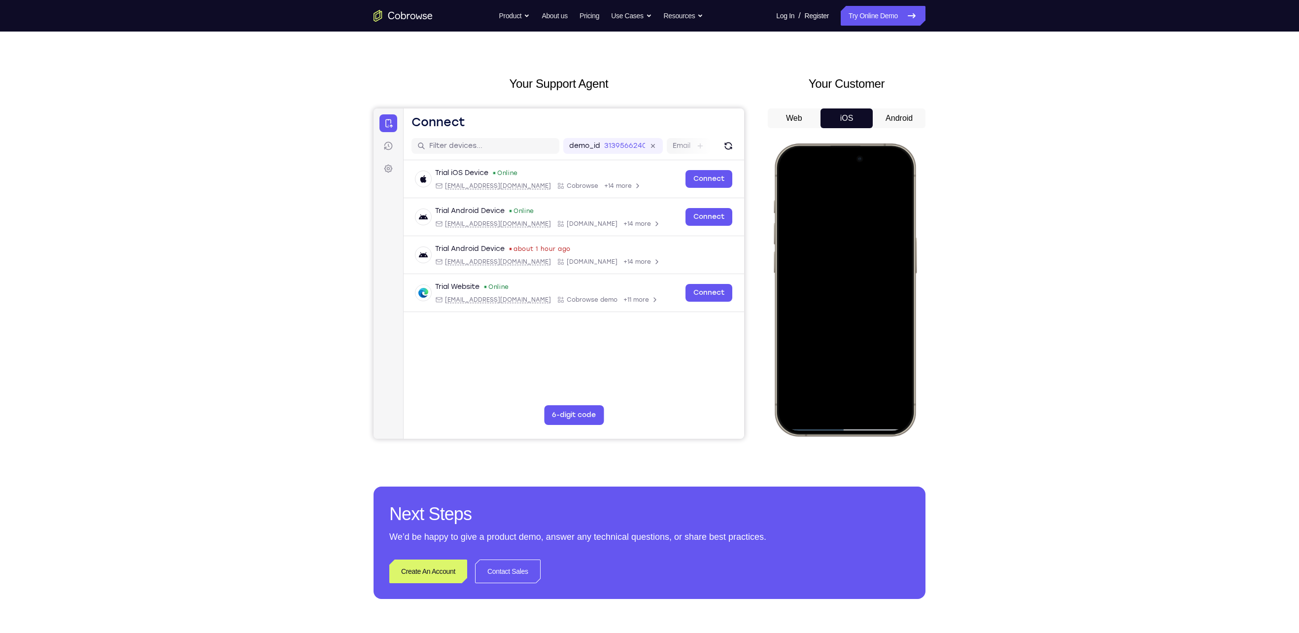
drag, startPoint x: 834, startPoint y: 351, endPoint x: 844, endPoint y: 230, distance: 121.8
click at [844, 230] on div at bounding box center [845, 289] width 130 height 281
click at [853, 340] on div at bounding box center [845, 289] width 130 height 281
click at [796, 349] on div at bounding box center [845, 289] width 130 height 281
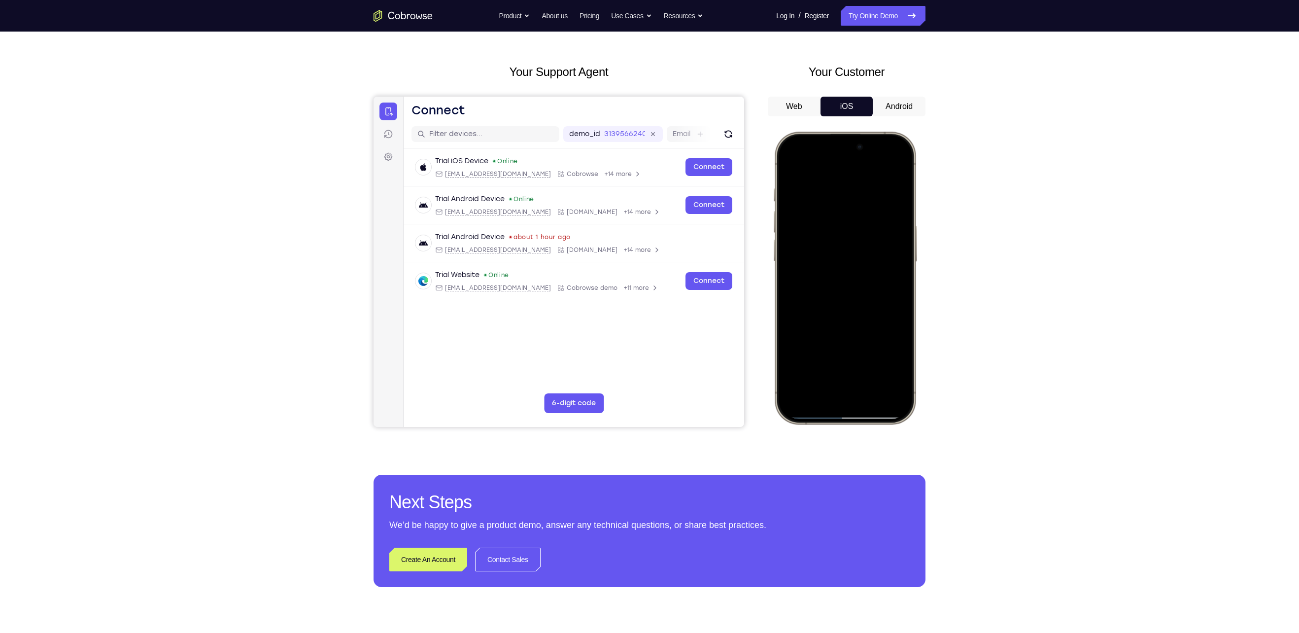
scroll to position [33, 0]
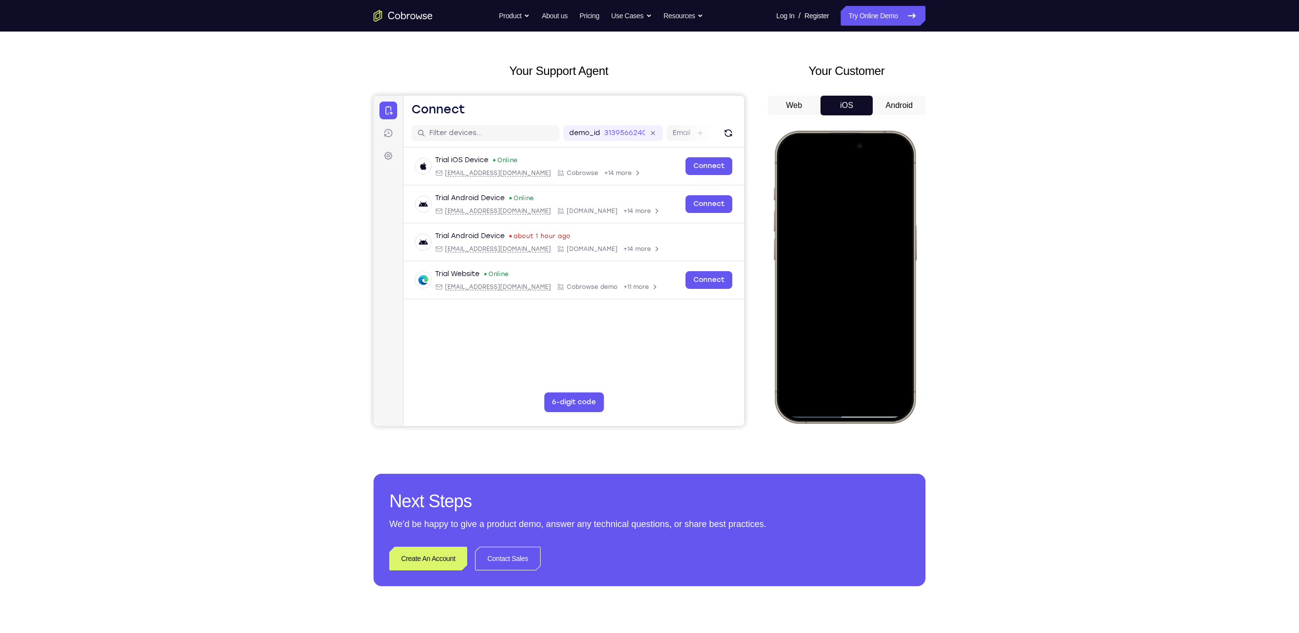
drag, startPoint x: 861, startPoint y: 331, endPoint x: 853, endPoint y: 286, distance: 45.5
click at [853, 286] on div at bounding box center [845, 276] width 130 height 281
click at [814, 343] on div at bounding box center [845, 276] width 130 height 281
click at [788, 161] on div at bounding box center [845, 276] width 130 height 281
click at [790, 162] on div at bounding box center [845, 276] width 130 height 281
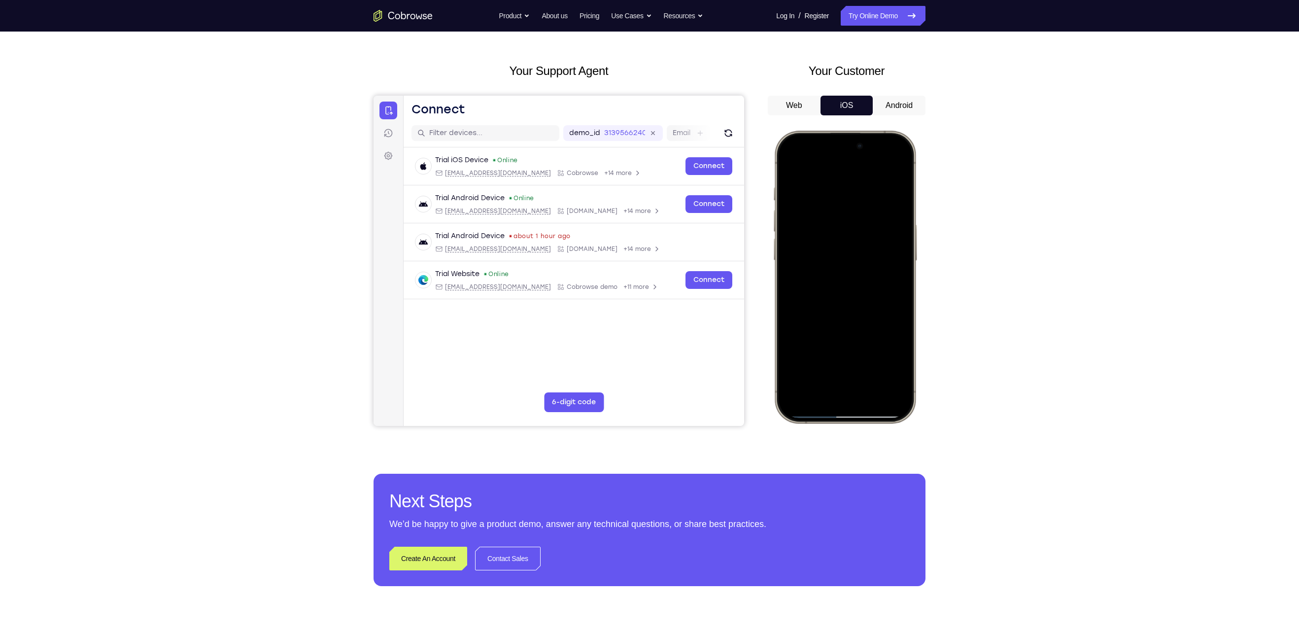
click at [789, 163] on div at bounding box center [845, 276] width 130 height 281
click at [890, 170] on div at bounding box center [845, 276] width 130 height 281
drag, startPoint x: 874, startPoint y: 193, endPoint x: 854, endPoint y: 295, distance: 104.4
click at [854, 295] on div at bounding box center [845, 276] width 130 height 281
click at [906, 161] on div at bounding box center [845, 276] width 130 height 281
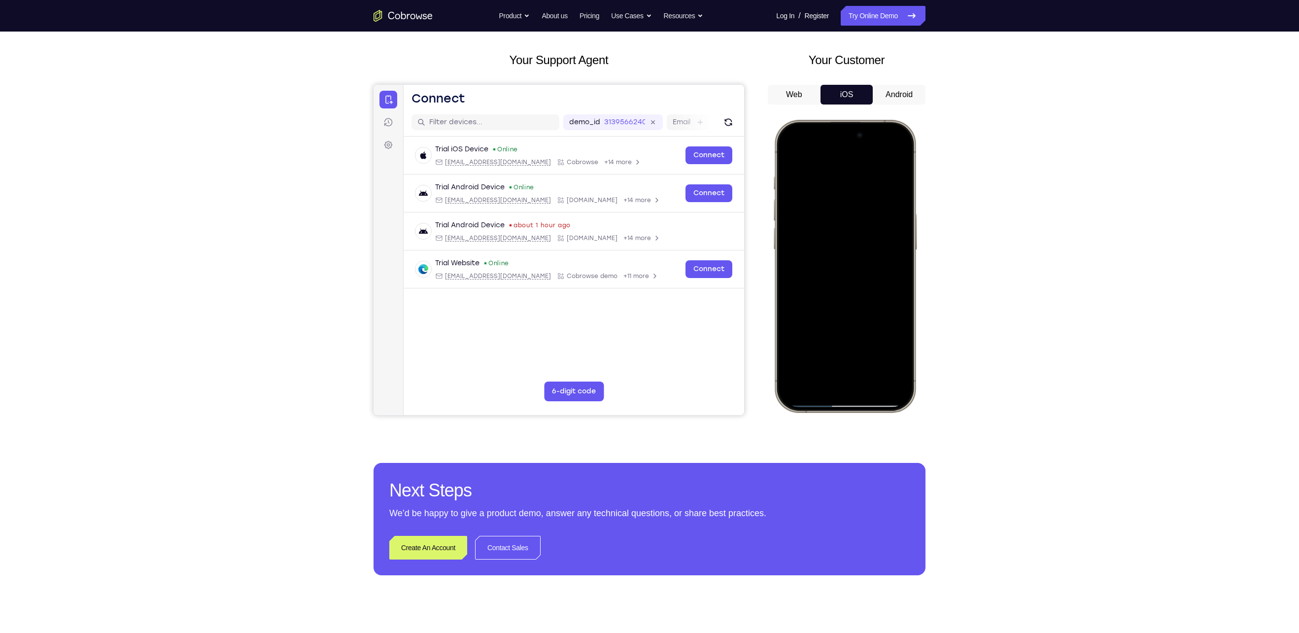
scroll to position [44, 0]
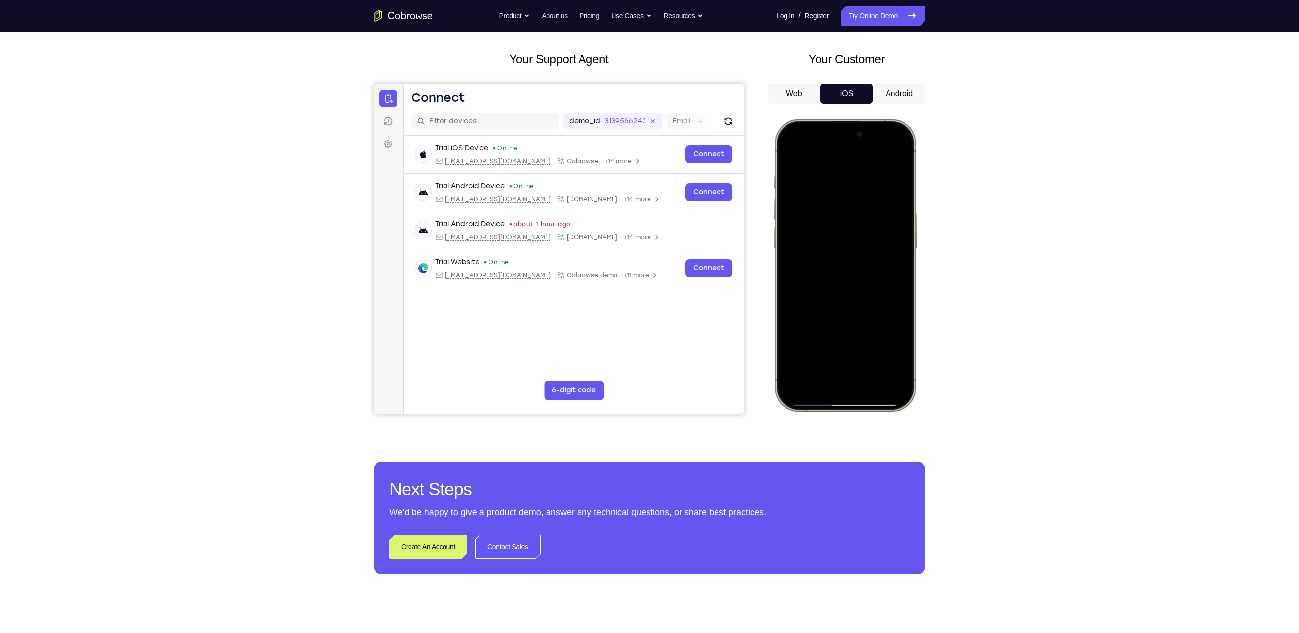
click at [796, 352] on div at bounding box center [845, 264] width 130 height 281
click at [872, 354] on div at bounding box center [845, 264] width 130 height 281
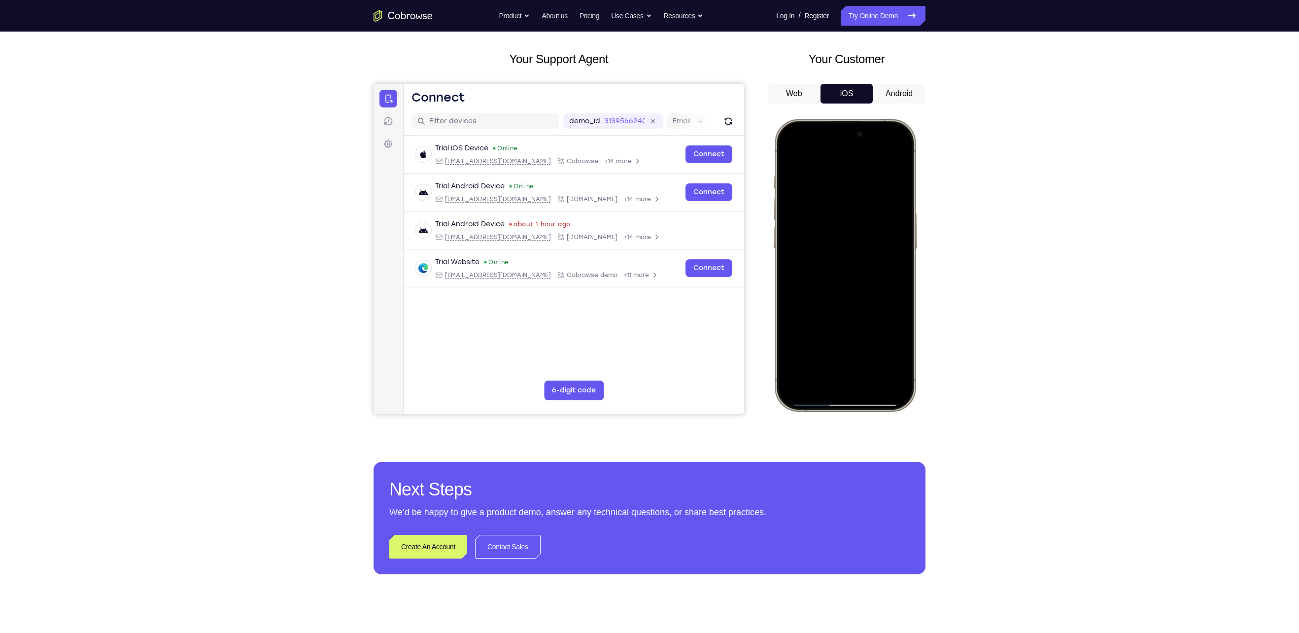
click at [846, 248] on div at bounding box center [845, 264] width 130 height 281
click at [884, 169] on div at bounding box center [845, 264] width 130 height 281
click at [789, 152] on div at bounding box center [845, 264] width 130 height 281
click at [831, 291] on div at bounding box center [845, 264] width 130 height 281
click at [788, 155] on div at bounding box center [845, 264] width 130 height 281
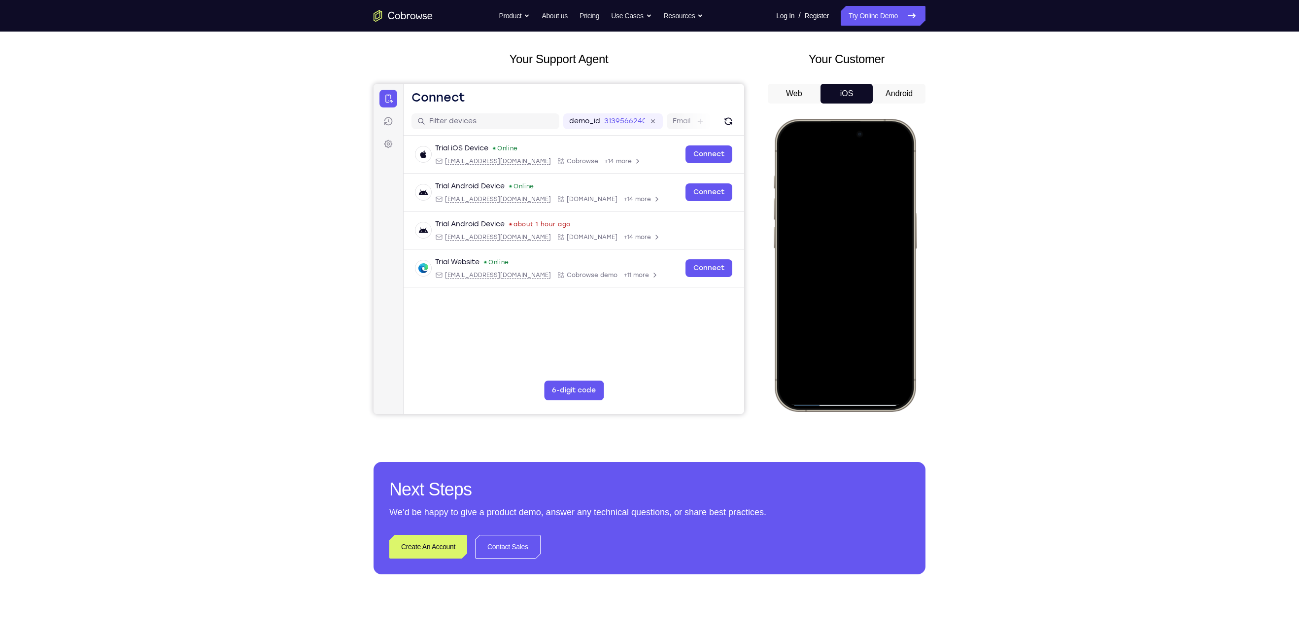
drag, startPoint x: 829, startPoint y: 315, endPoint x: 840, endPoint y: 218, distance: 97.7
click at [840, 218] on div at bounding box center [845, 264] width 130 height 281
click at [791, 387] on div at bounding box center [845, 264] width 130 height 281
click at [790, 153] on div at bounding box center [845, 264] width 130 height 281
drag, startPoint x: 813, startPoint y: 268, endPoint x: 806, endPoint y: 388, distance: 120.5
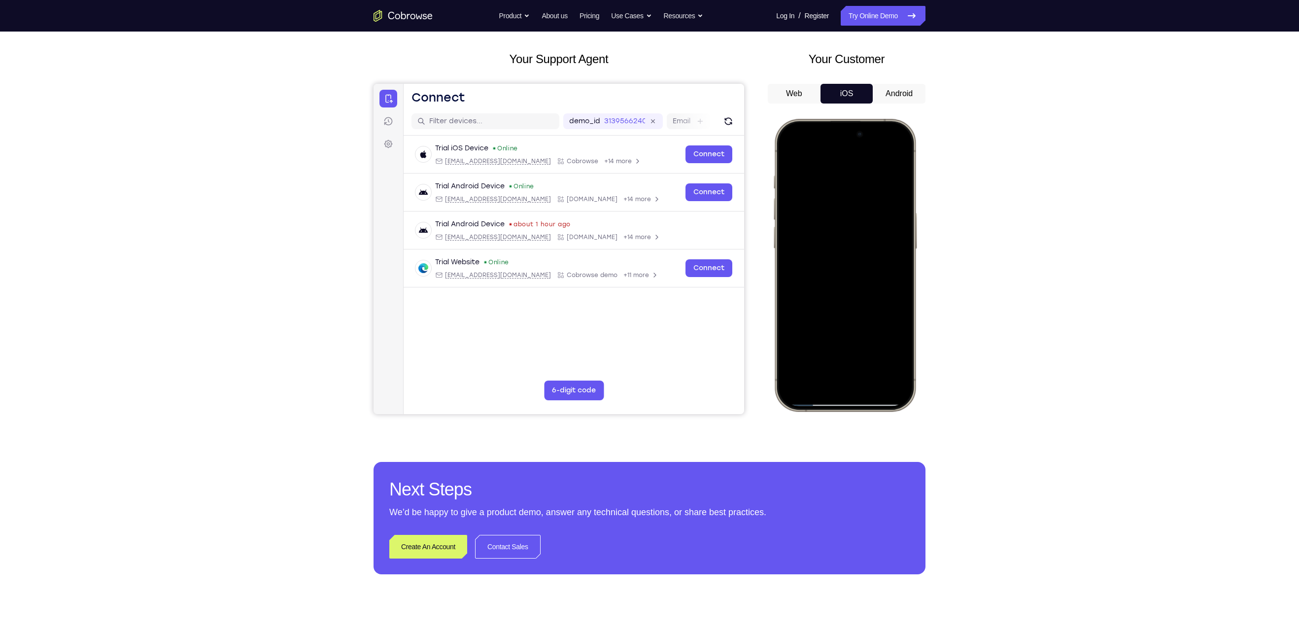
click at [806, 388] on div at bounding box center [845, 264] width 130 height 281
click at [827, 270] on div at bounding box center [845, 264] width 130 height 281
click at [788, 156] on div at bounding box center [845, 264] width 130 height 281
click at [799, 247] on div at bounding box center [845, 264] width 130 height 281
click at [823, 153] on div at bounding box center [845, 264] width 130 height 281
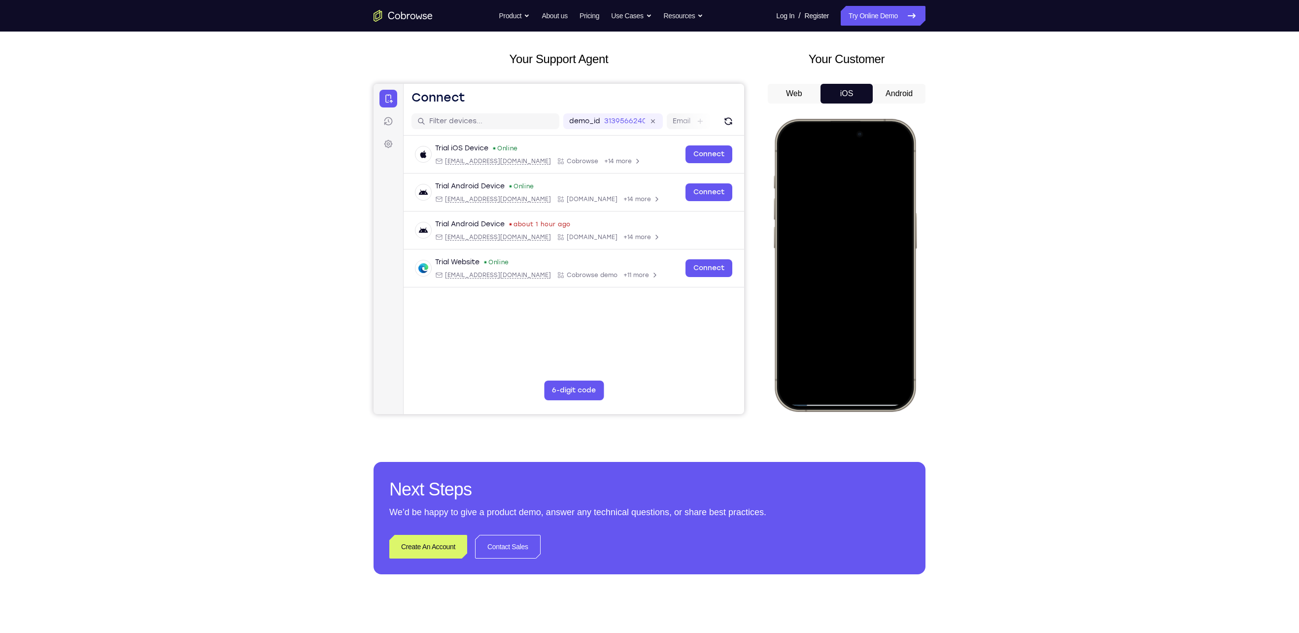
click at [800, 177] on div at bounding box center [845, 264] width 130 height 281
click at [896, 210] on div at bounding box center [845, 264] width 130 height 281
drag, startPoint x: 890, startPoint y: 184, endPoint x: 890, endPoint y: 195, distance: 11.3
click at [890, 195] on div at bounding box center [845, 264] width 130 height 281
click at [800, 355] on div at bounding box center [845, 264] width 130 height 281
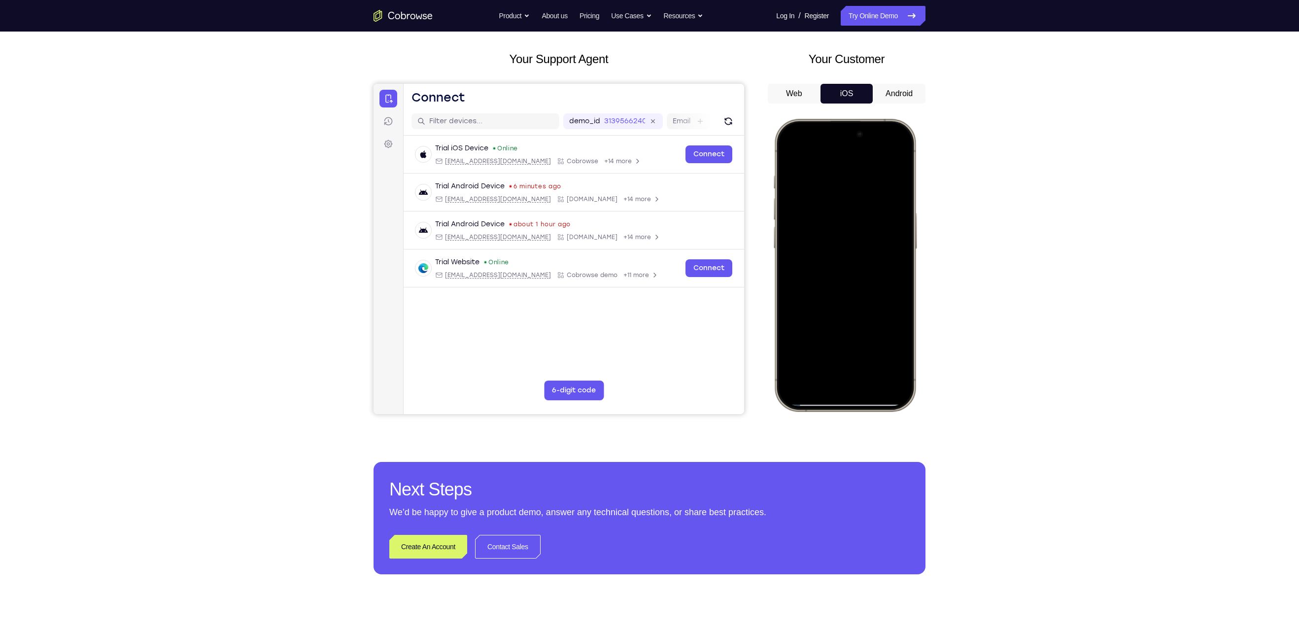
click at [800, 355] on div at bounding box center [845, 264] width 130 height 281
click at [896, 355] on div at bounding box center [845, 264] width 130 height 281
click at [872, 188] on div at bounding box center [845, 264] width 130 height 281
click at [790, 153] on div at bounding box center [845, 264] width 130 height 281
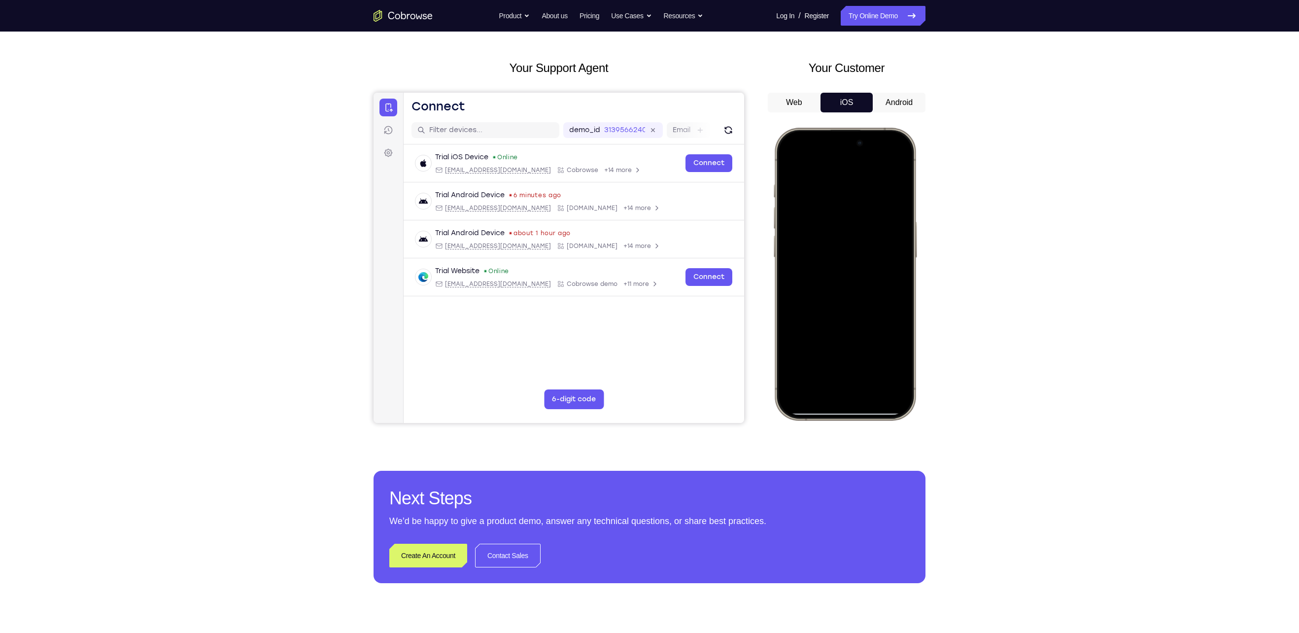
scroll to position [36, 0]
click at [801, 362] on div at bounding box center [845, 272] width 130 height 281
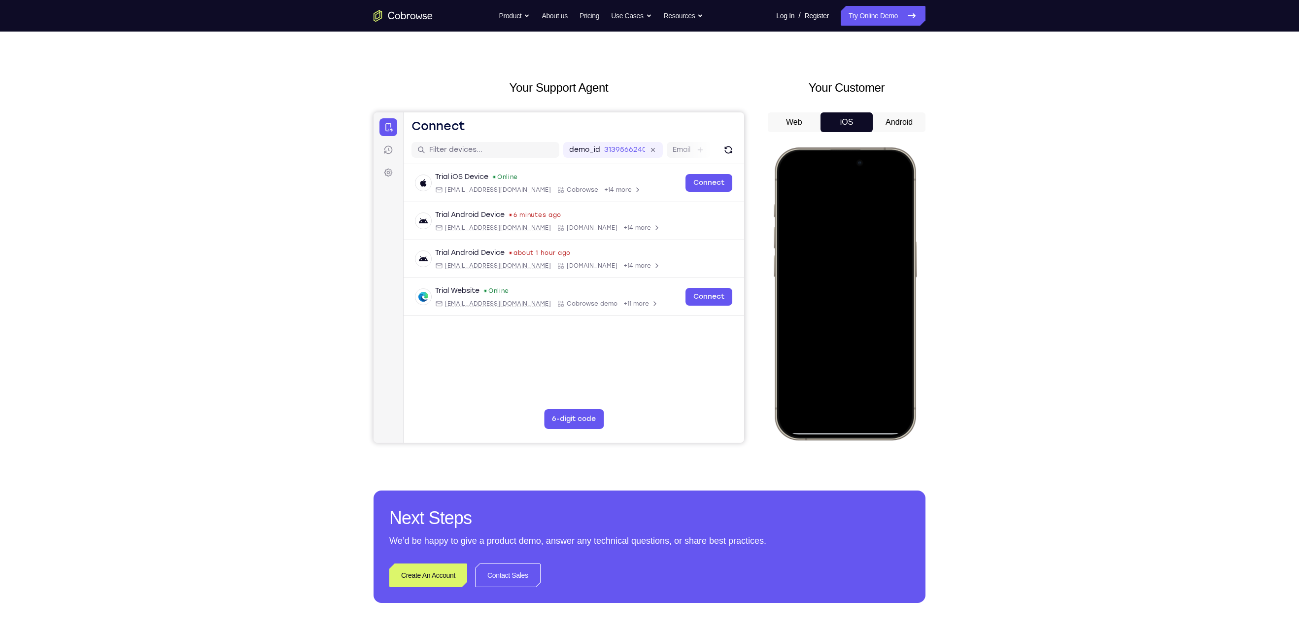
scroll to position [15, 0]
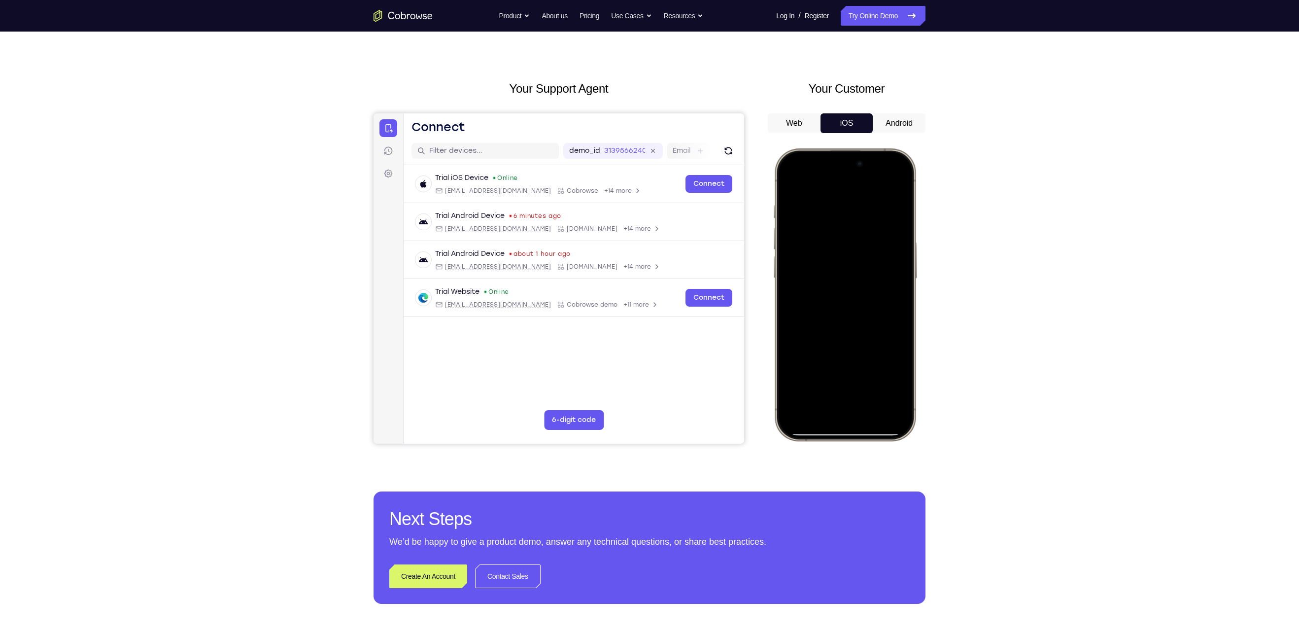
drag, startPoint x: 825, startPoint y: 333, endPoint x: 834, endPoint y: 208, distance: 125.6
click at [834, 208] on div at bounding box center [845, 294] width 130 height 281
drag, startPoint x: 846, startPoint y: 313, endPoint x: 858, endPoint y: 219, distance: 94.4
click at [858, 219] on div at bounding box center [845, 294] width 130 height 281
drag, startPoint x: 853, startPoint y: 332, endPoint x: 860, endPoint y: 223, distance: 108.7
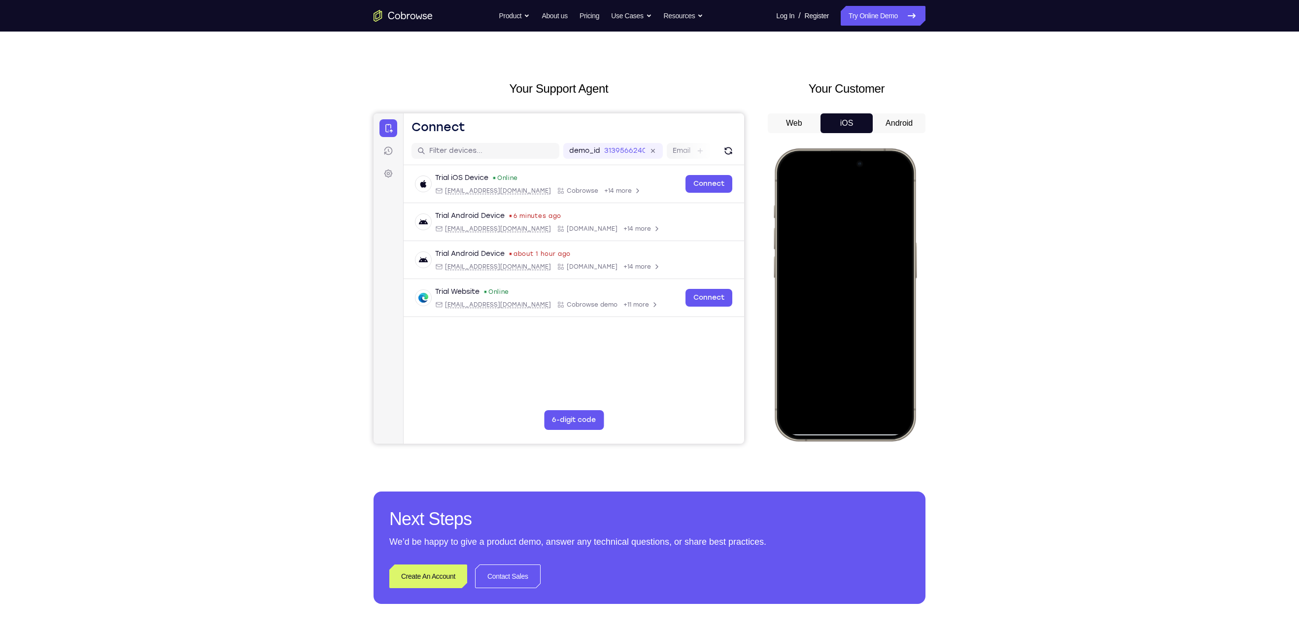
click at [860, 223] on div at bounding box center [845, 294] width 130 height 281
drag, startPoint x: 847, startPoint y: 324, endPoint x: 864, endPoint y: 200, distance: 125.8
click at [864, 200] on div at bounding box center [845, 294] width 130 height 281
drag, startPoint x: 840, startPoint y: 360, endPoint x: 845, endPoint y: 375, distance: 15.8
click at [845, 375] on div at bounding box center [845, 294] width 130 height 281
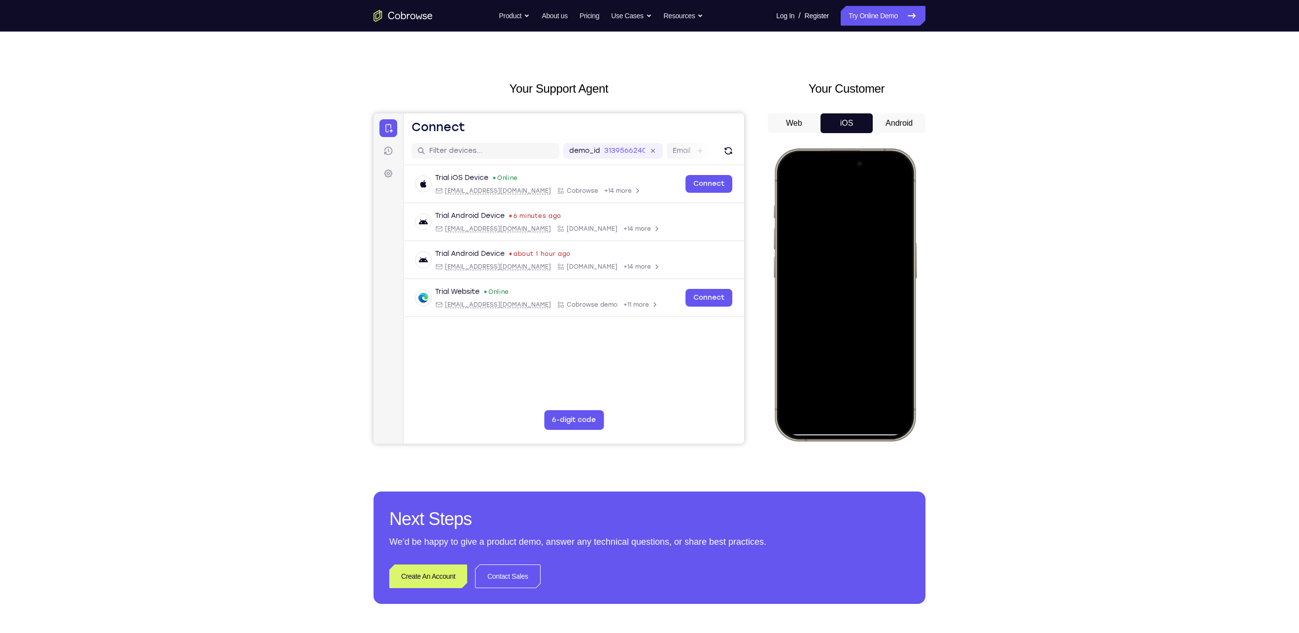
click at [902, 268] on div at bounding box center [845, 294] width 130 height 281
click at [791, 268] on div at bounding box center [845, 294] width 130 height 281
click at [904, 270] on div at bounding box center [845, 294] width 130 height 281
